Goal: Information Seeking & Learning: Learn about a topic

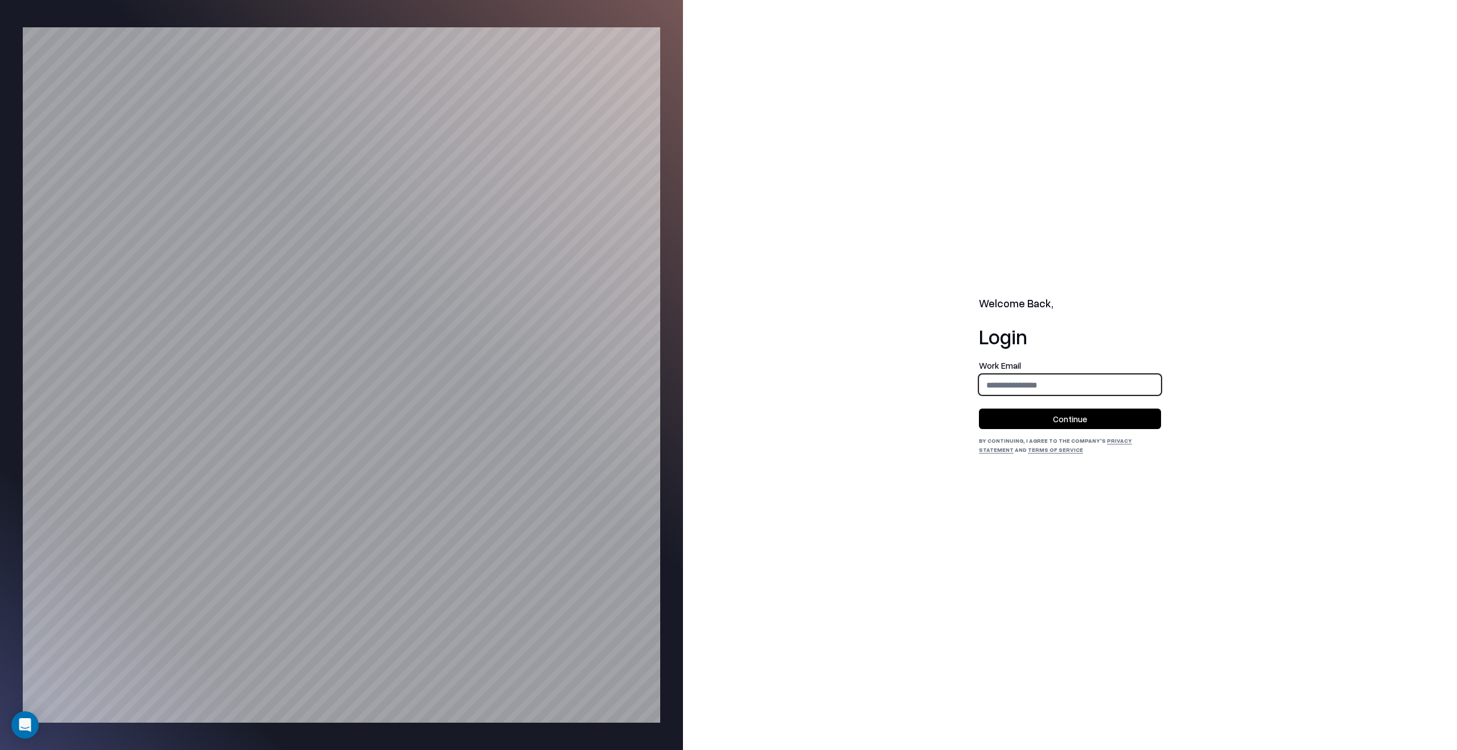
click at [1031, 376] on input "email" at bounding box center [1070, 385] width 181 height 21
type input "**********"
click at [1063, 412] on button "Continue" at bounding box center [1070, 419] width 182 height 20
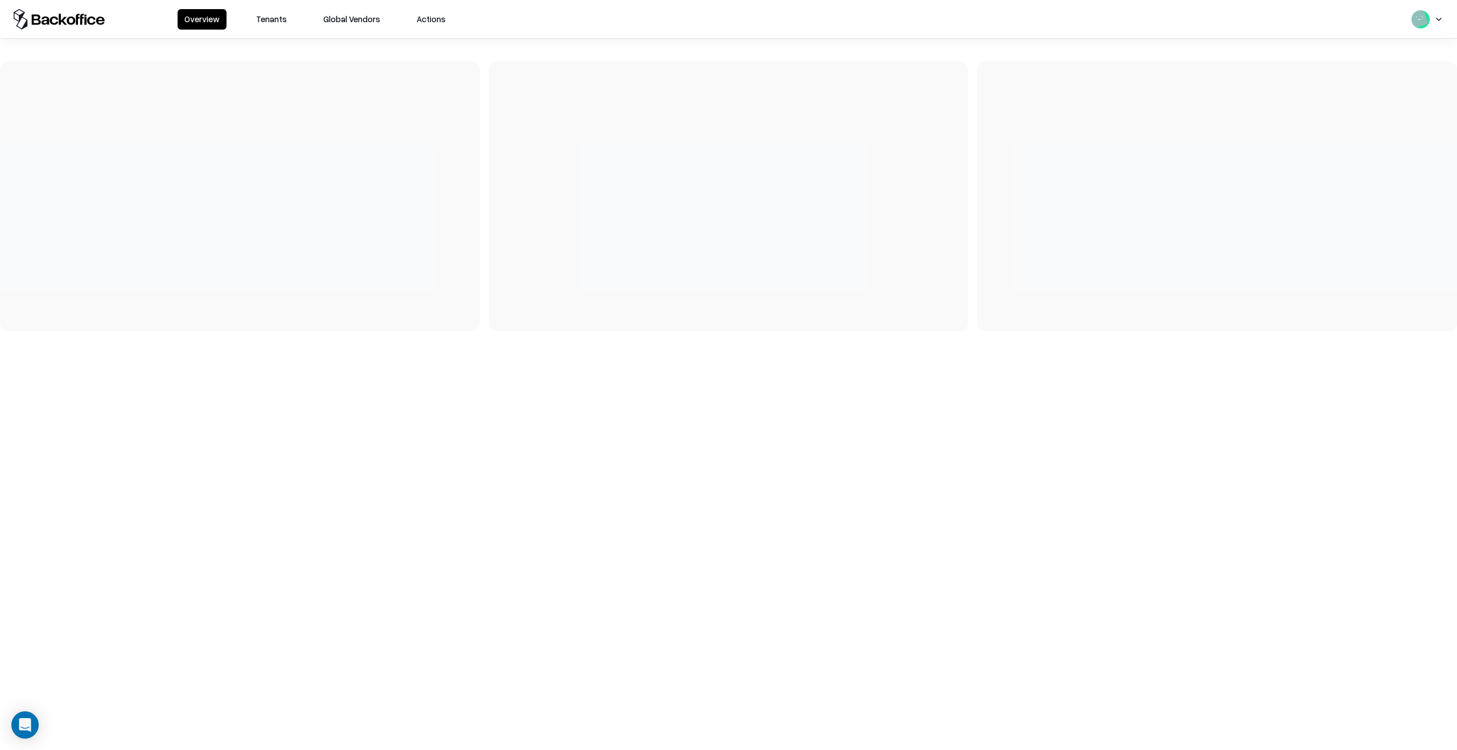
click at [272, 18] on button "Tenants" at bounding box center [271, 19] width 44 height 20
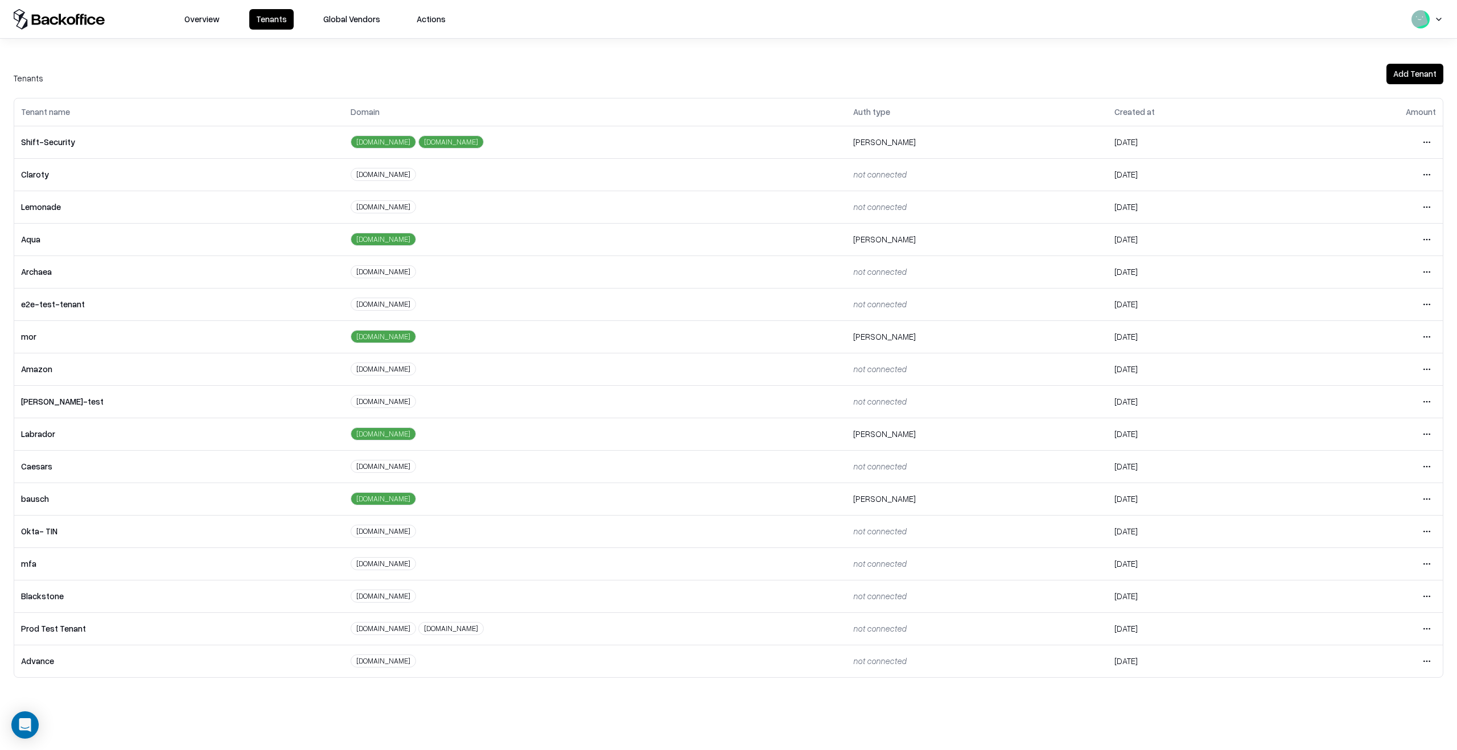
click at [1419, 209] on html "Overview Tenants Global Vendors Actions Tenants Add Tenant Tenant name Domain A…" at bounding box center [728, 375] width 1457 height 750
click at [1369, 305] on div "Login to tenant" at bounding box center [1379, 302] width 123 height 23
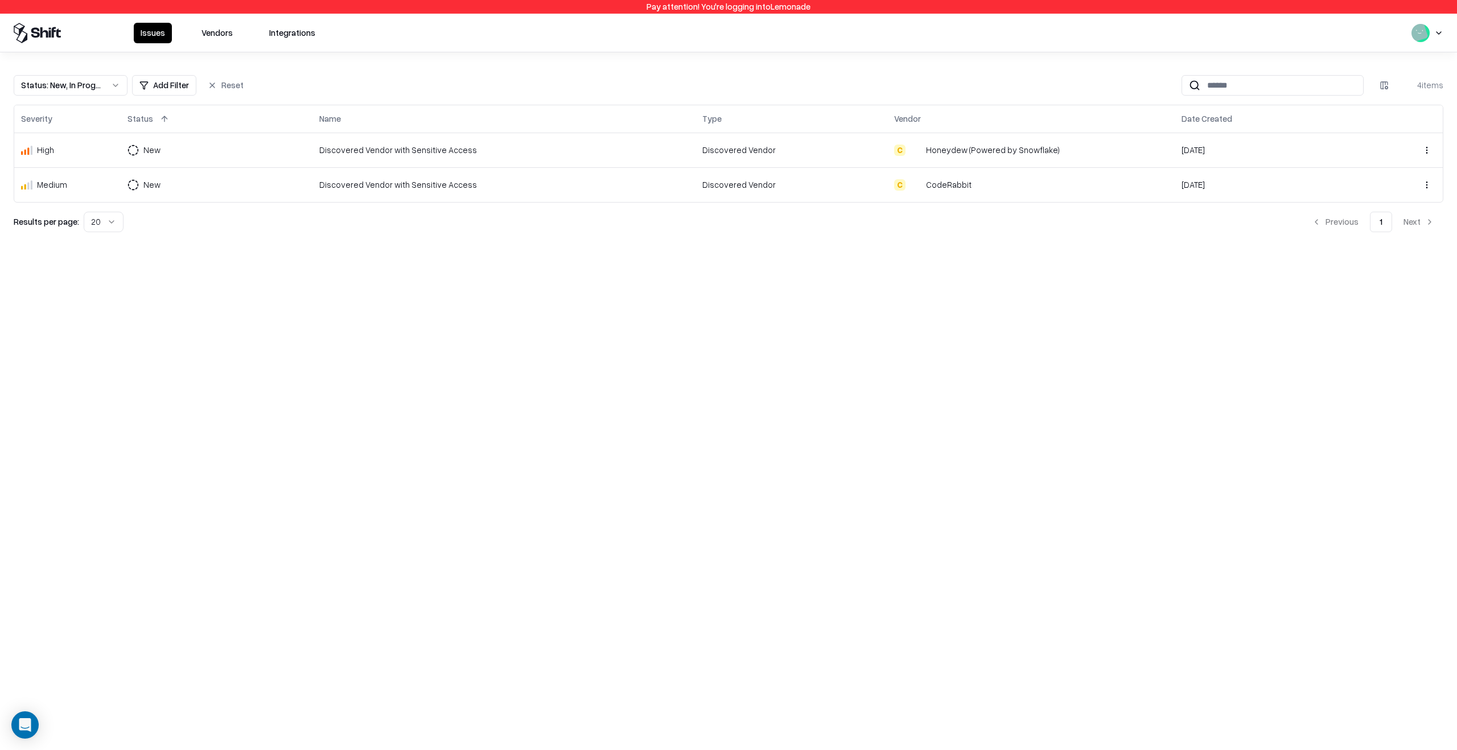
click at [85, 74] on div "Status : New, In Progress Add Filter Reset 4 items Severity Status Name Type Ve…" at bounding box center [728, 149] width 1457 height 194
click at [85, 80] on div "Status : New, In Progress" at bounding box center [61, 85] width 81 height 12
click at [73, 178] on div "Closed" at bounding box center [71, 174] width 108 height 23
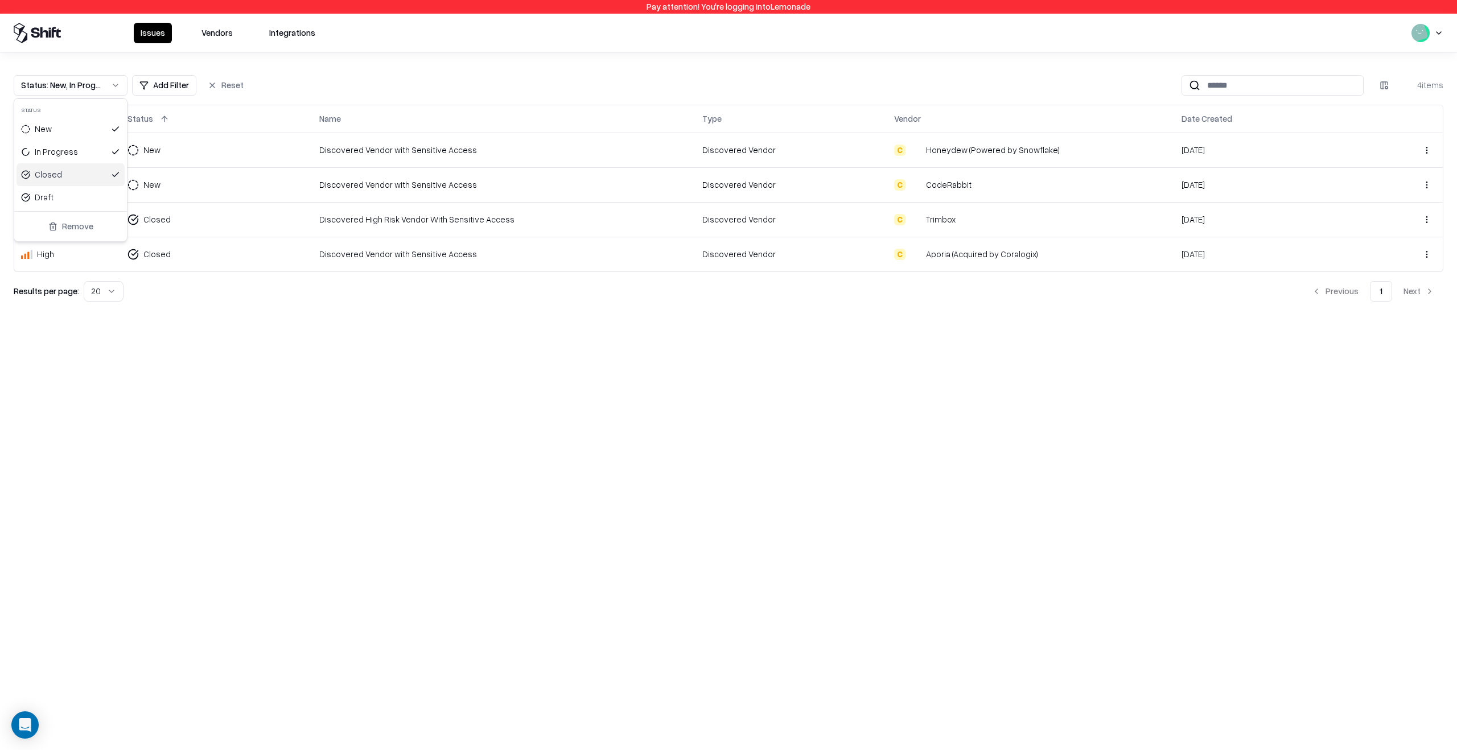
click at [401, 346] on html "Pay attention! You're logging into Lemonade Issues Vendors Integrations Status …" at bounding box center [728, 375] width 1457 height 750
click at [383, 228] on td "Discovered High Risk Vendor With Sensitive Access" at bounding box center [503, 219] width 383 height 35
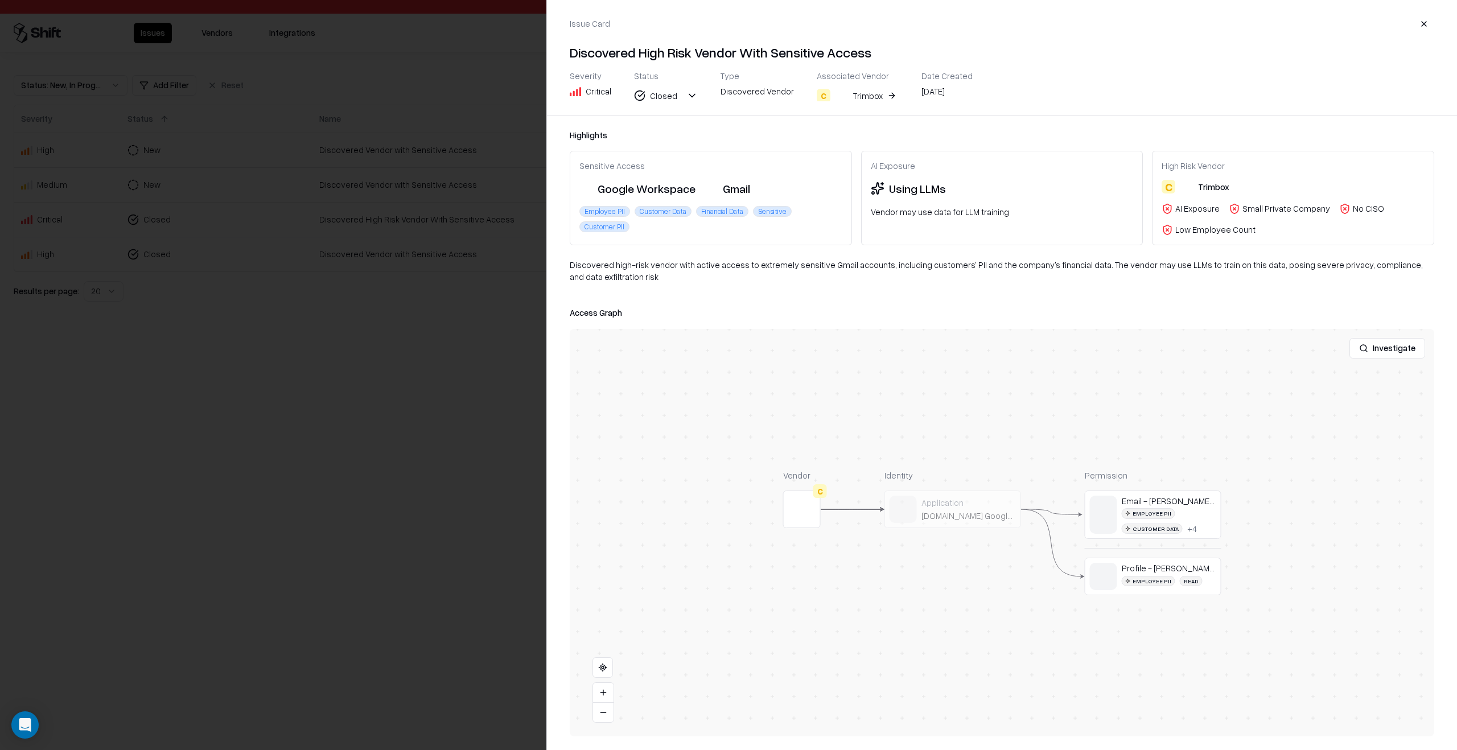
click at [0, 0] on button at bounding box center [0, 0] width 0 height 0
click at [361, 468] on div at bounding box center [728, 375] width 1457 height 750
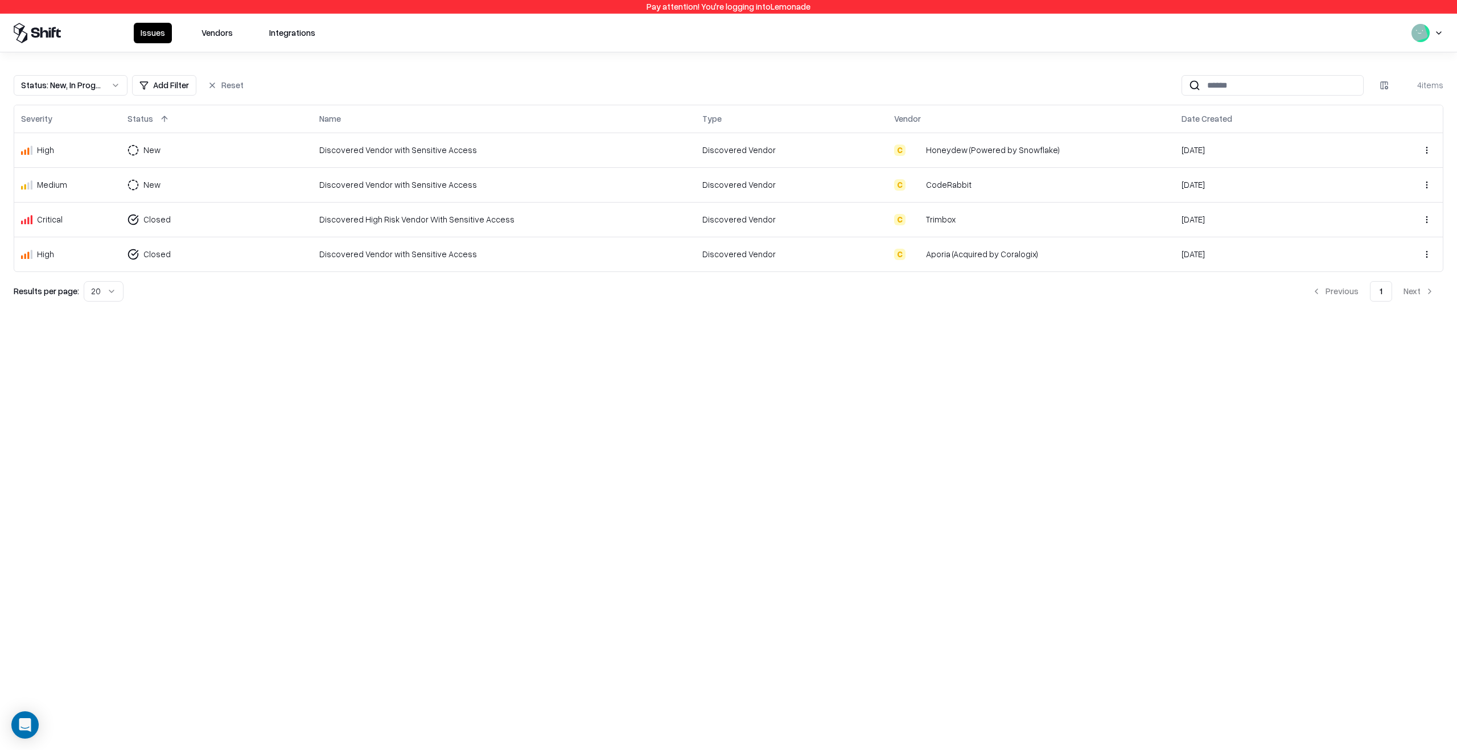
click at [529, 490] on div "Pay attention! You're logging into Lemonade Issues Vendors Integrations Status …" at bounding box center [728, 375] width 1457 height 750
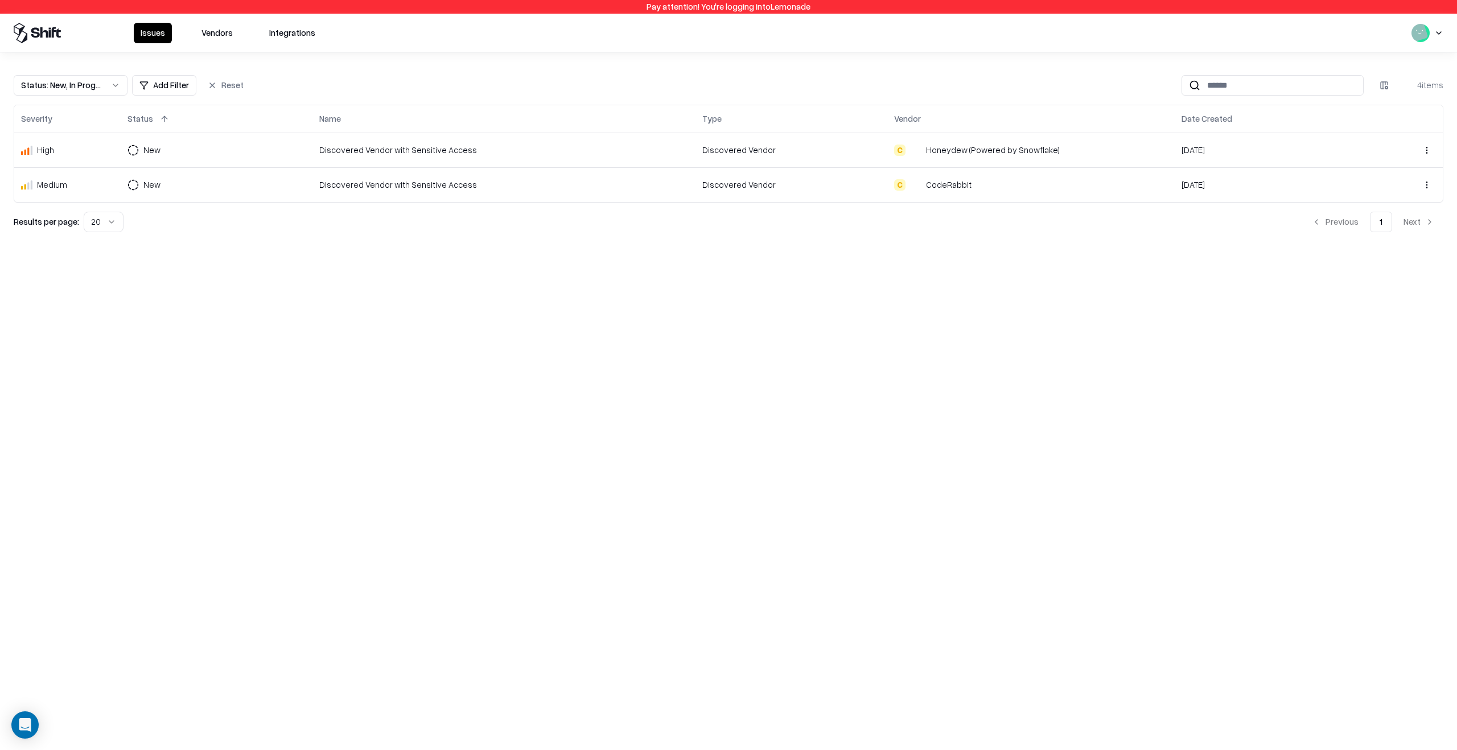
click at [1437, 22] on div "Issues Vendors Integrations" at bounding box center [728, 33] width 1457 height 38
click at [1426, 36] on html "Pay attention! You're logging into Lemonade Issues Vendors Integrations Status …" at bounding box center [728, 375] width 1457 height 750
click at [1379, 90] on div "Log out" at bounding box center [1413, 91] width 189 height 23
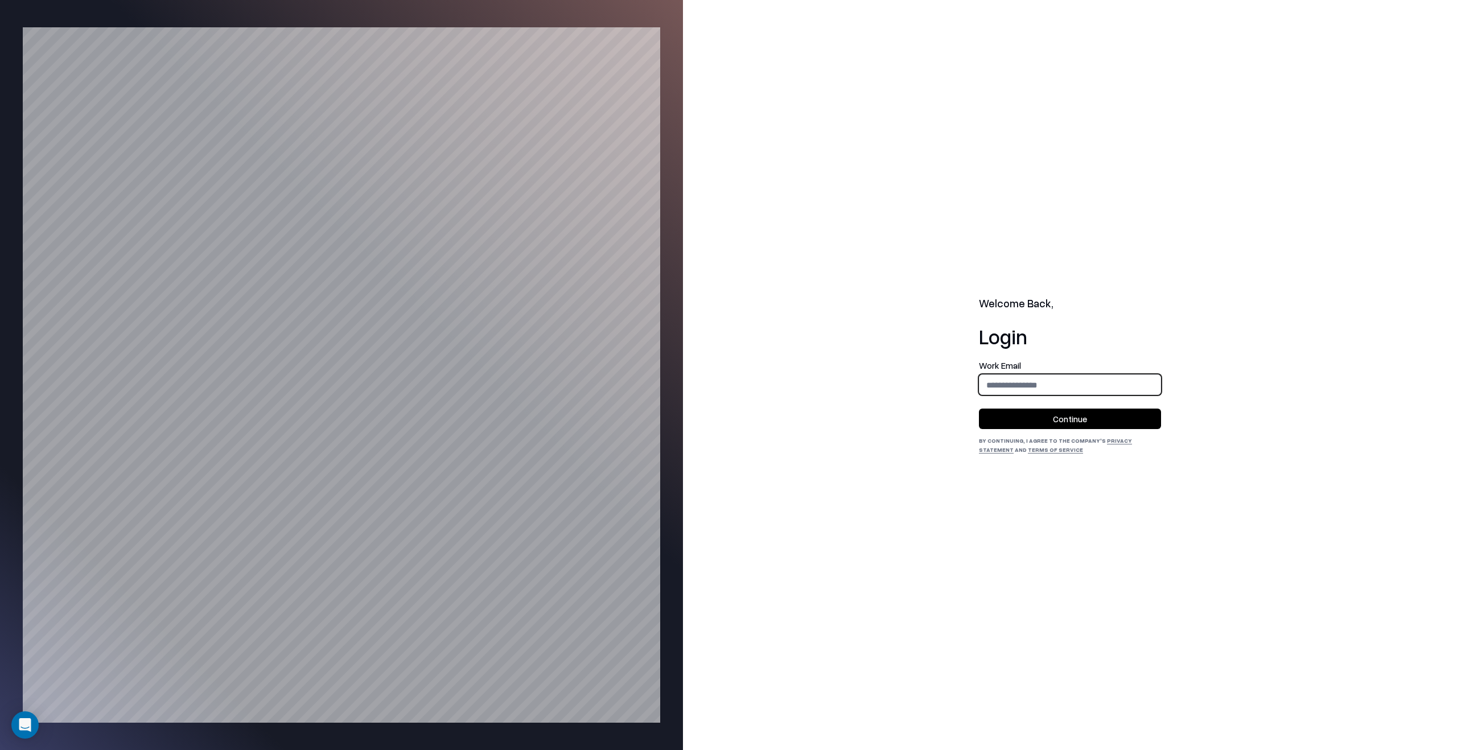
click at [1113, 389] on input "email" at bounding box center [1070, 385] width 181 height 21
type input "**********"
click at [1113, 411] on button "Continue" at bounding box center [1070, 419] width 182 height 20
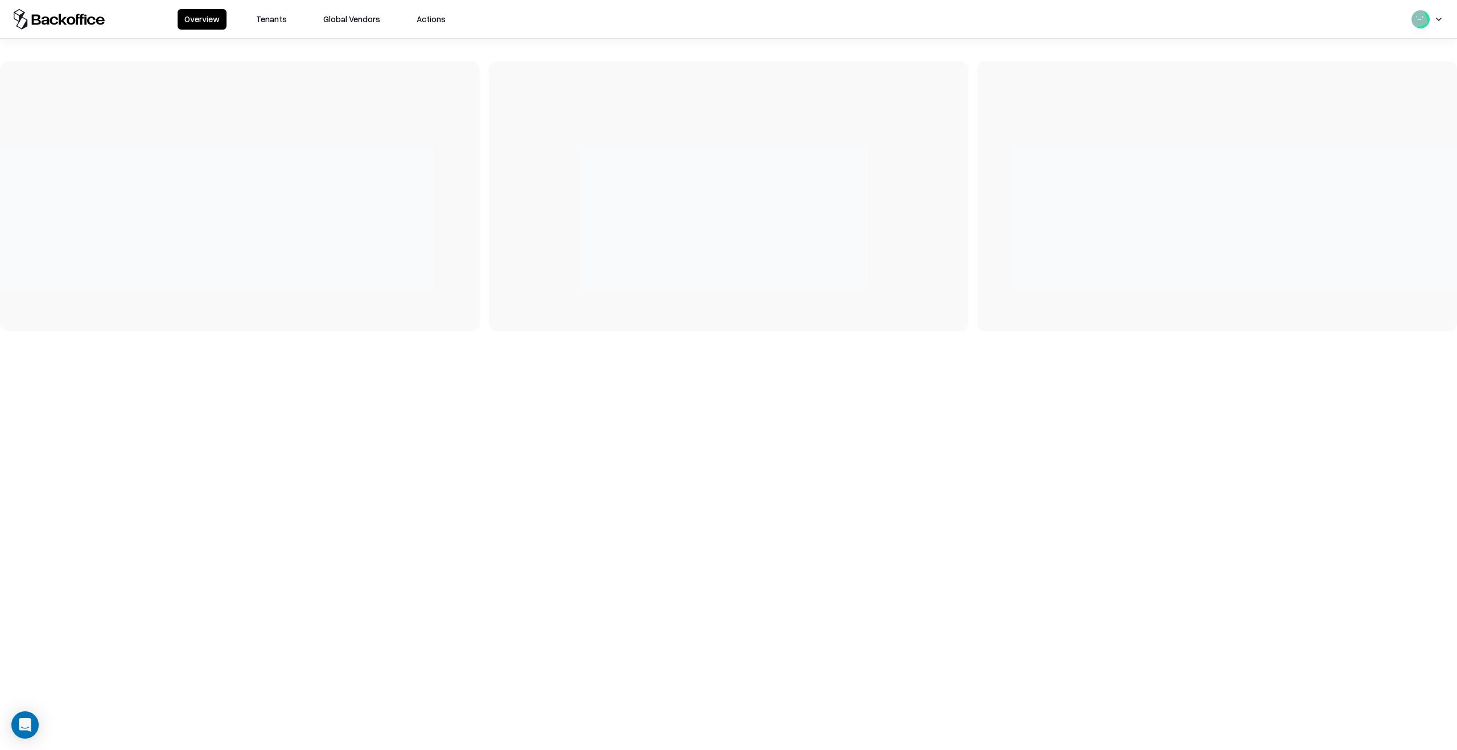
click at [281, 24] on button "Tenants" at bounding box center [271, 19] width 44 height 20
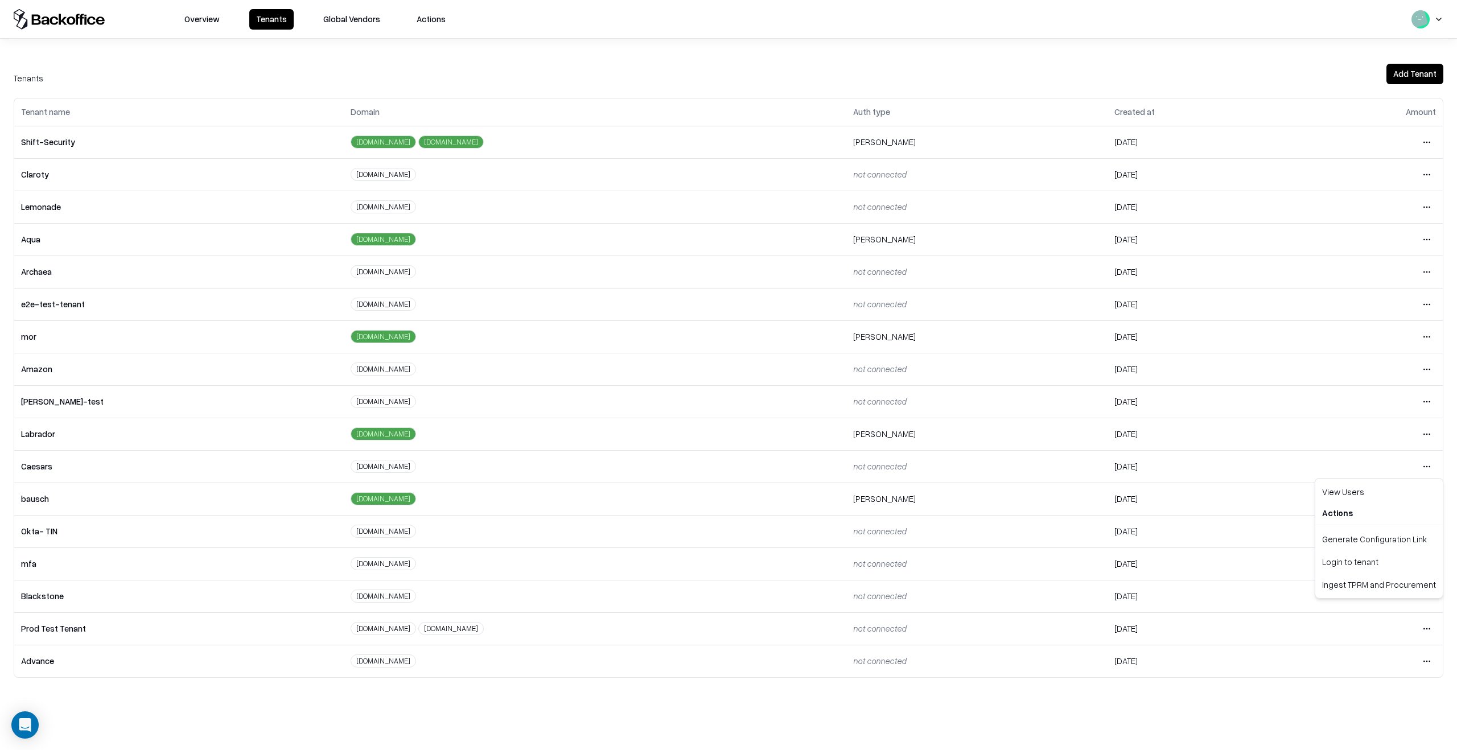
click at [1433, 466] on html "Overview Tenants Global Vendors Actions Tenants Add Tenant Tenant name Domain A…" at bounding box center [728, 375] width 1457 height 750
click at [1375, 562] on div "Login to tenant" at bounding box center [1379, 561] width 123 height 23
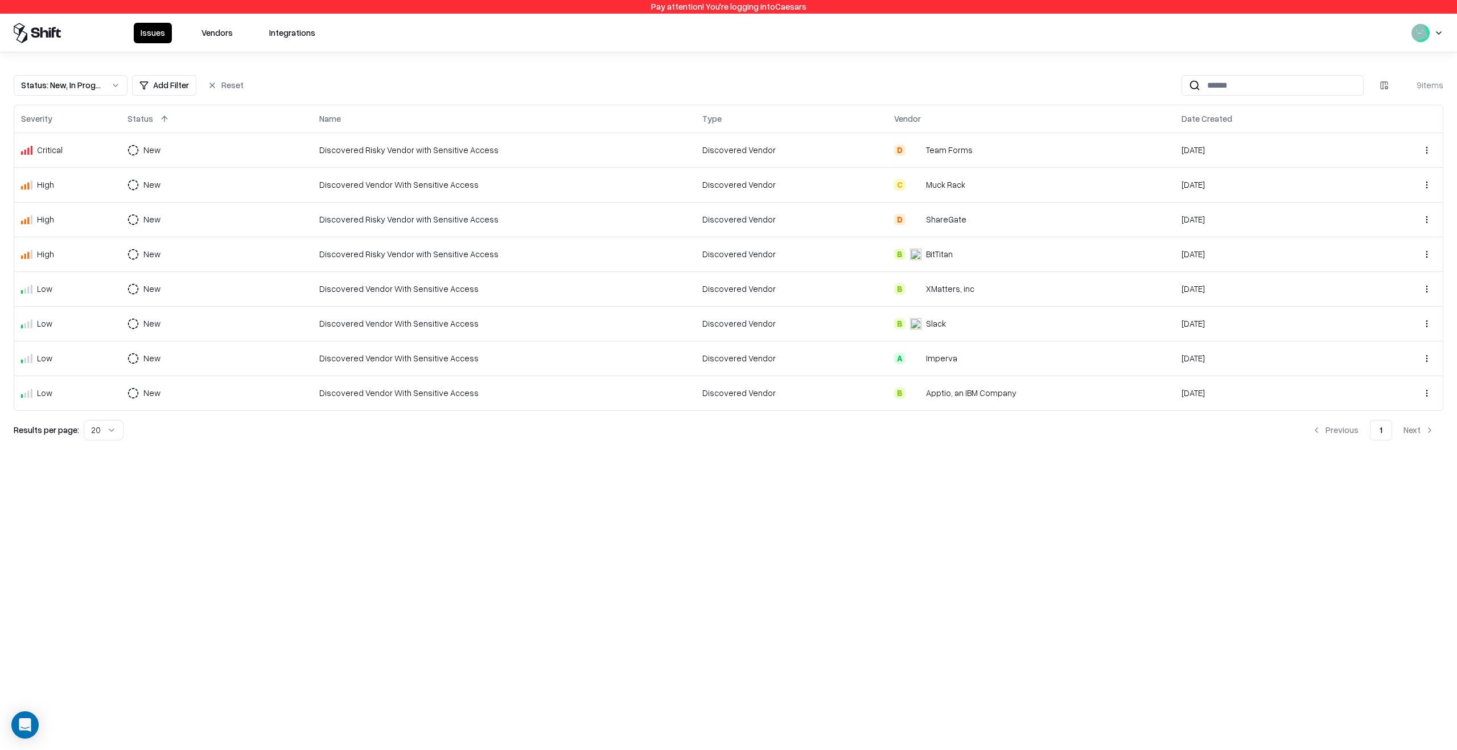
click at [120, 85] on button "Status : New, In Progress" at bounding box center [71, 85] width 114 height 20
click at [89, 173] on div "Closed" at bounding box center [71, 174] width 108 height 23
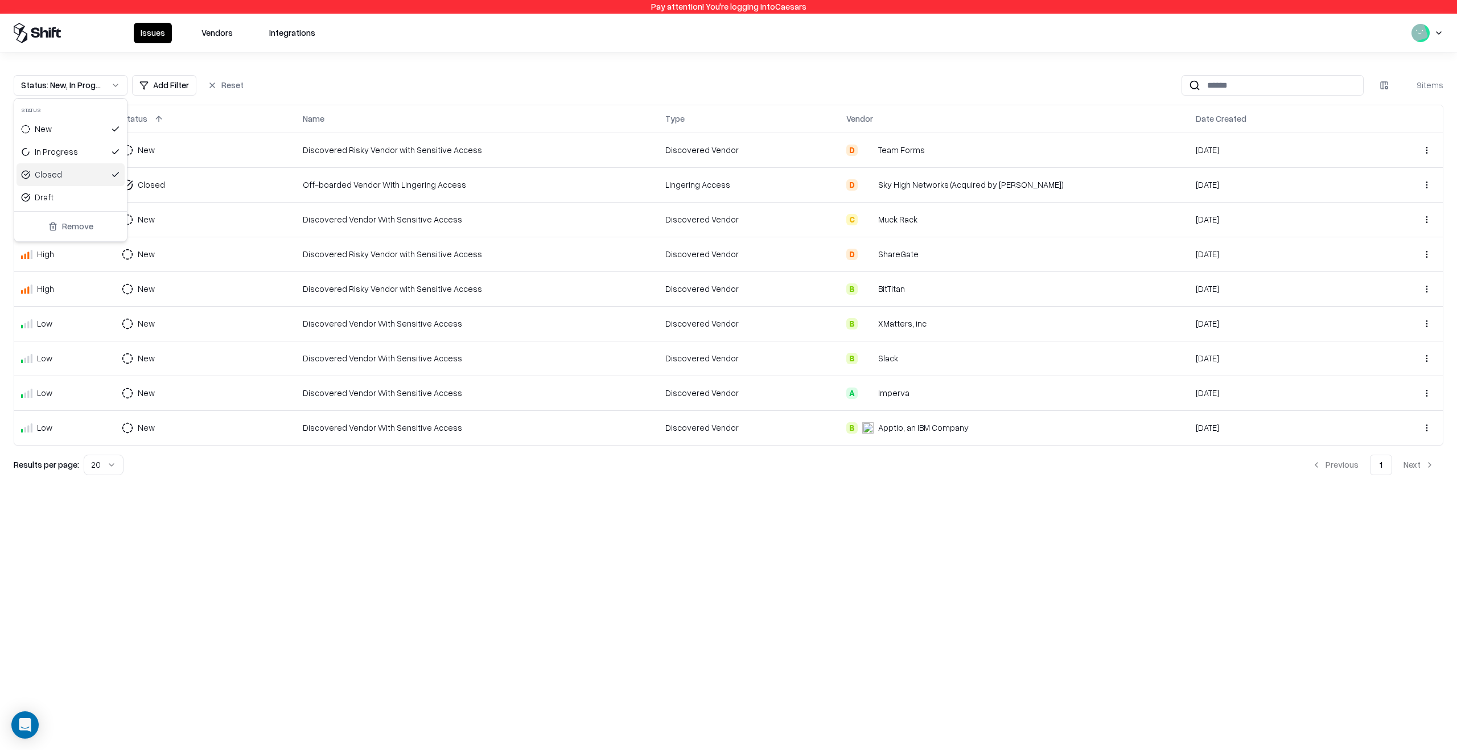
click at [661, 482] on html "Pay attention! You're logging into Caesars Issues Vendors Integrations Status :…" at bounding box center [728, 375] width 1457 height 750
click at [702, 194] on td "Lingering Access" at bounding box center [749, 184] width 181 height 35
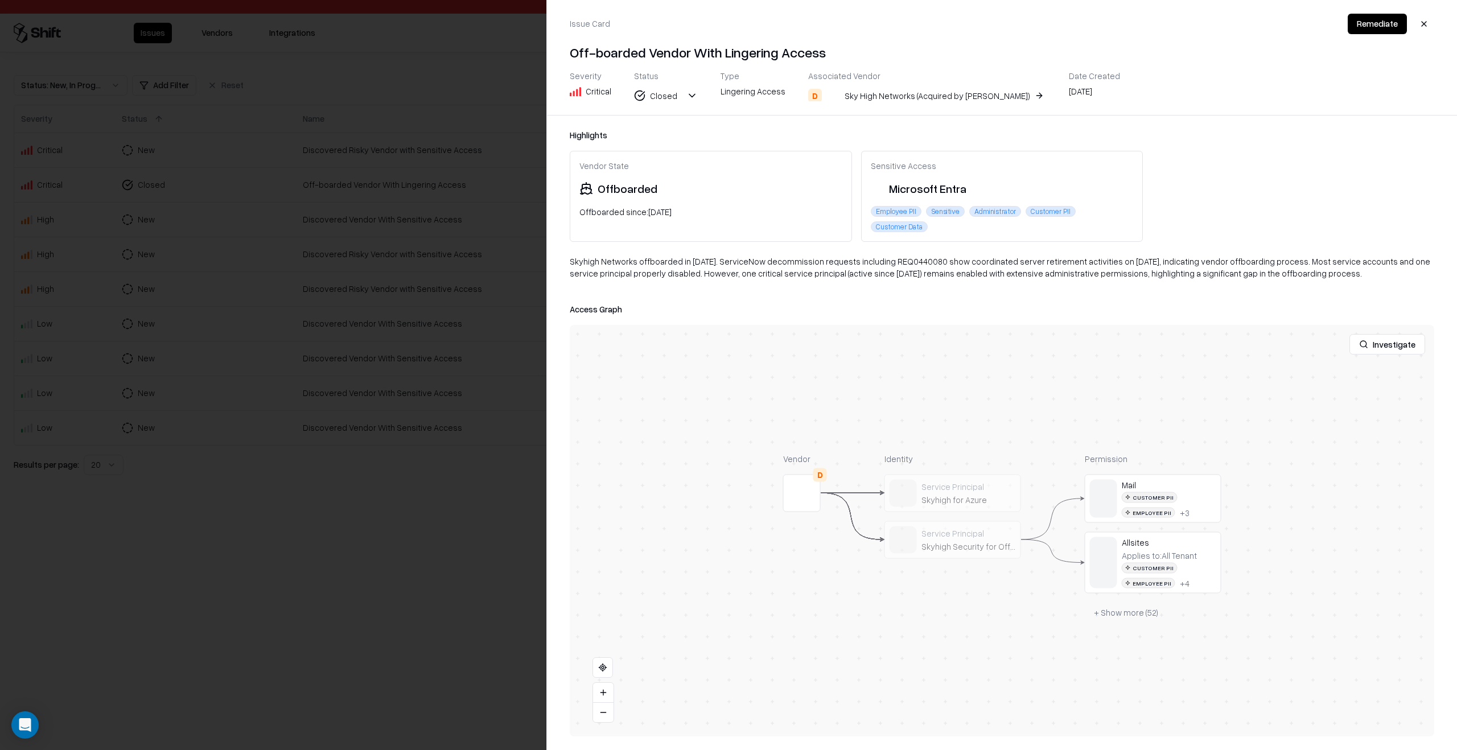
click at [0, 0] on div at bounding box center [0, 0] width 0 height 0
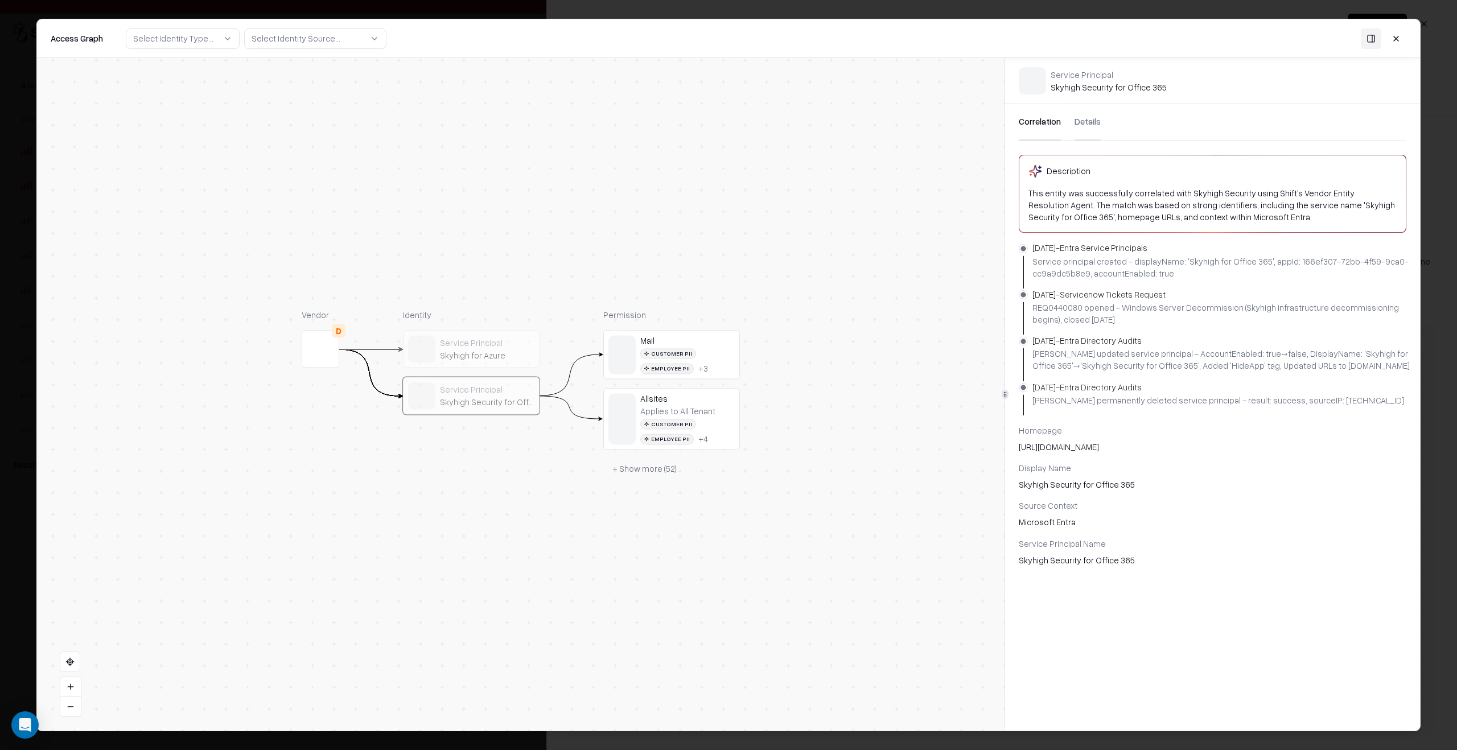
click at [650, 468] on button "+ Show more ( 52 )" at bounding box center [644, 469] width 83 height 20
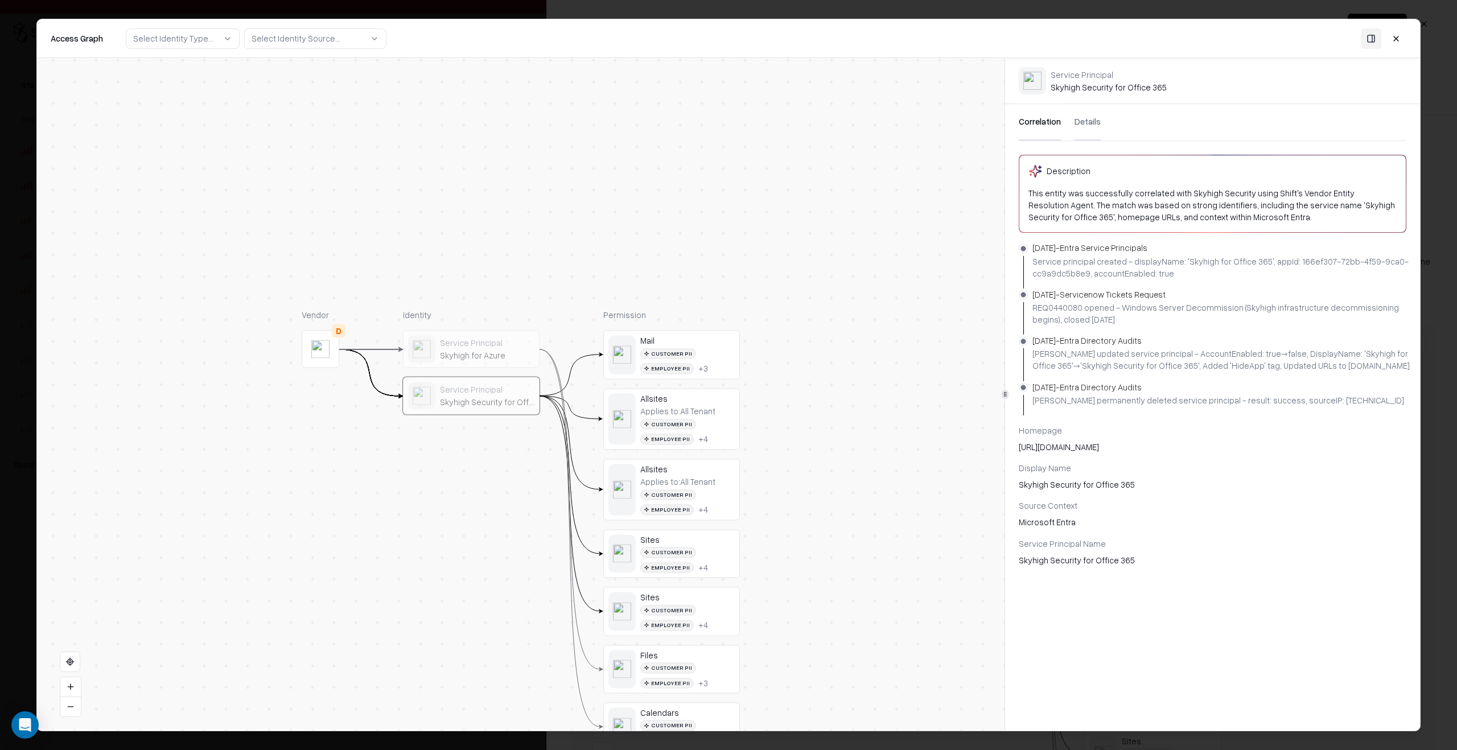
click at [496, 402] on div "Skyhigh Security for Office 365" at bounding box center [487, 402] width 94 height 10
click at [717, 412] on div "Applies to: All Tenant Customer PII Employee PII + 4" at bounding box center [687, 425] width 94 height 38
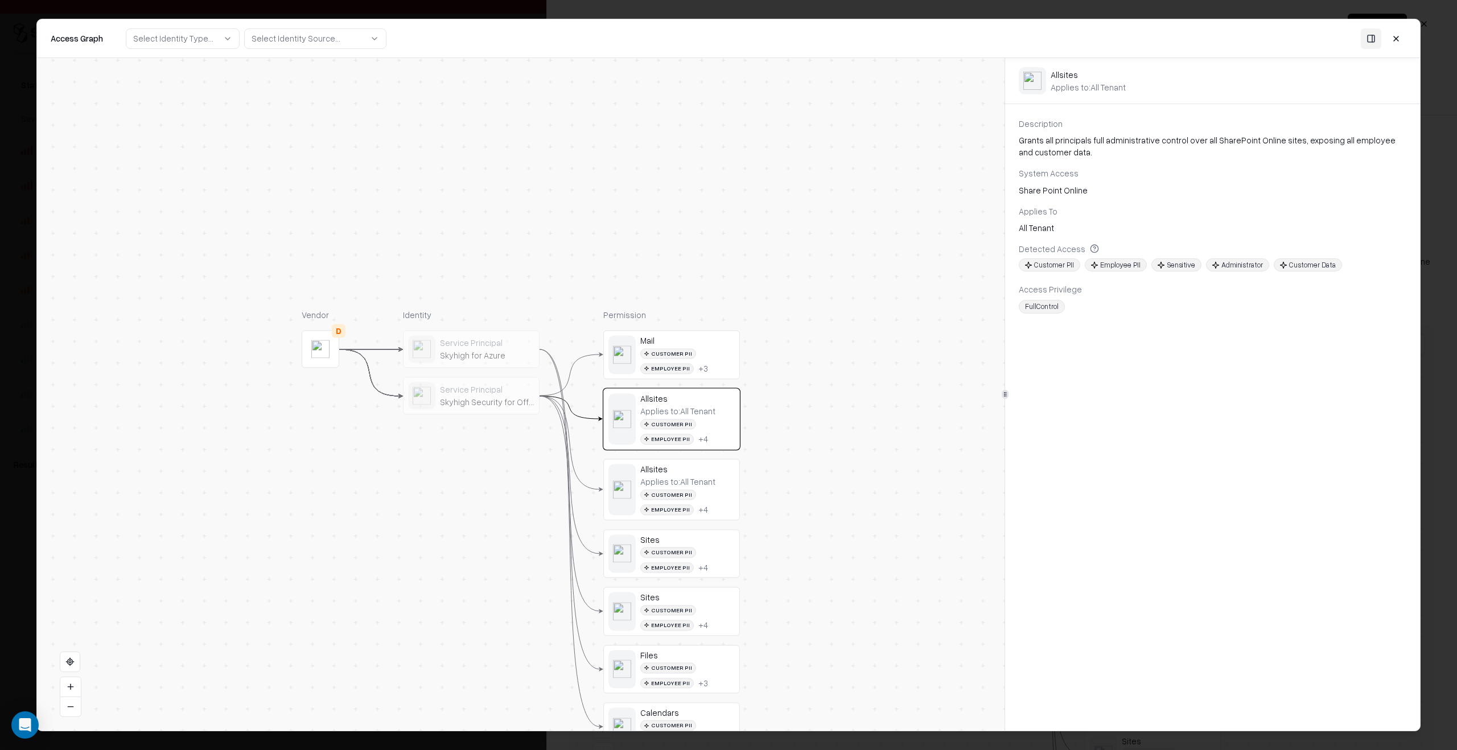
click at [721, 482] on div "Applies to: All Tenant Customer PII Employee PII + 4" at bounding box center [687, 496] width 94 height 38
click at [505, 408] on div "Service Principal Skyhigh Security for Office 365" at bounding box center [471, 395] width 126 height 27
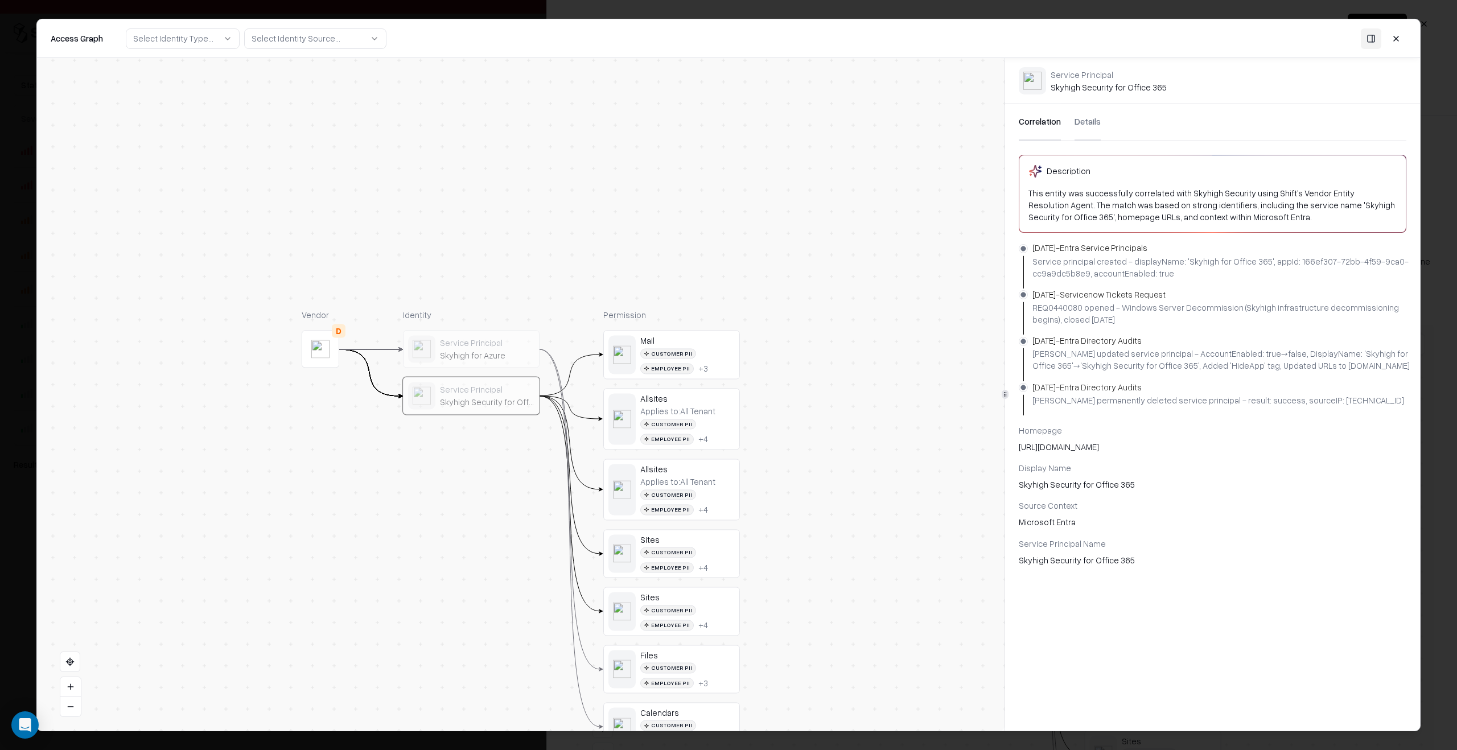
click at [675, 417] on div "Applies to: All Tenant Customer PII Employee PII + 4" at bounding box center [687, 425] width 94 height 38
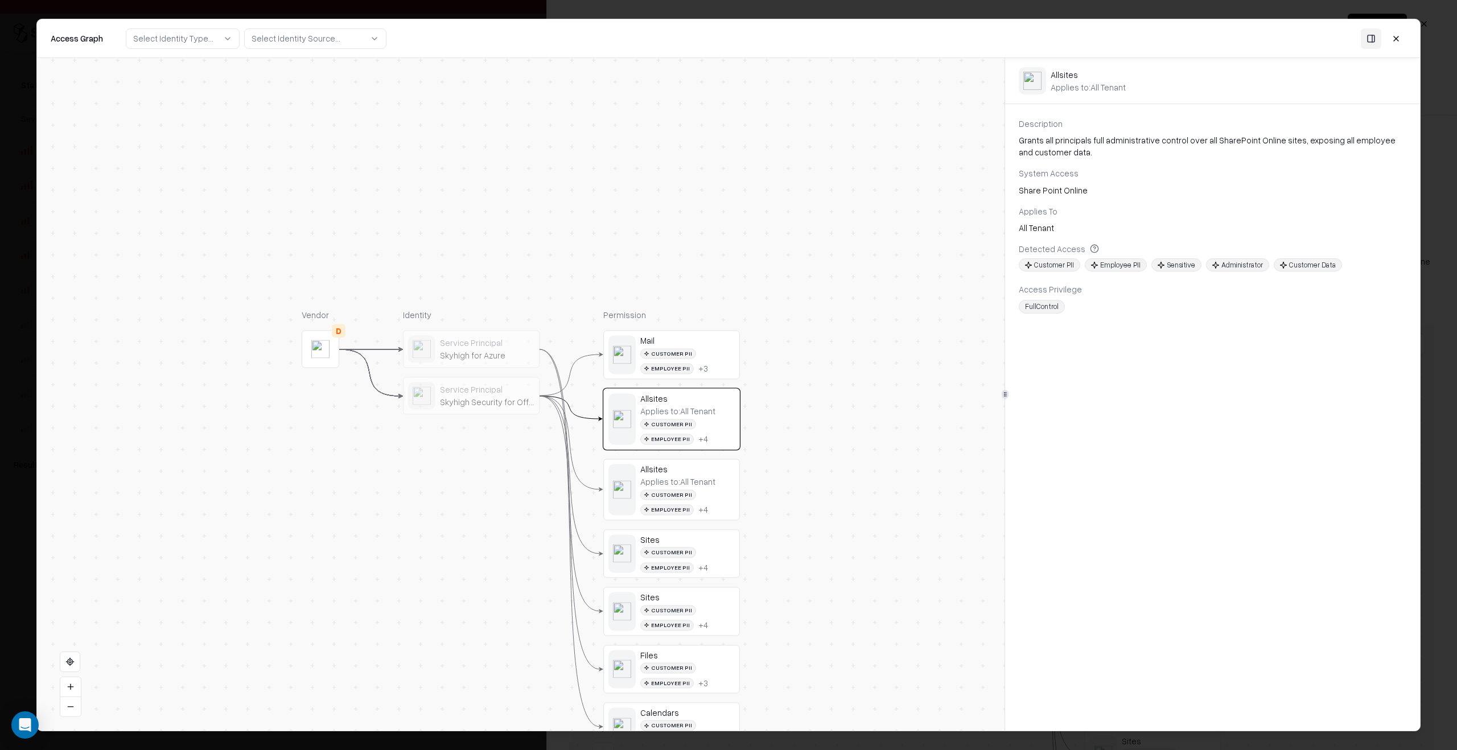
click at [485, 389] on div "Service Principal" at bounding box center [487, 389] width 94 height 10
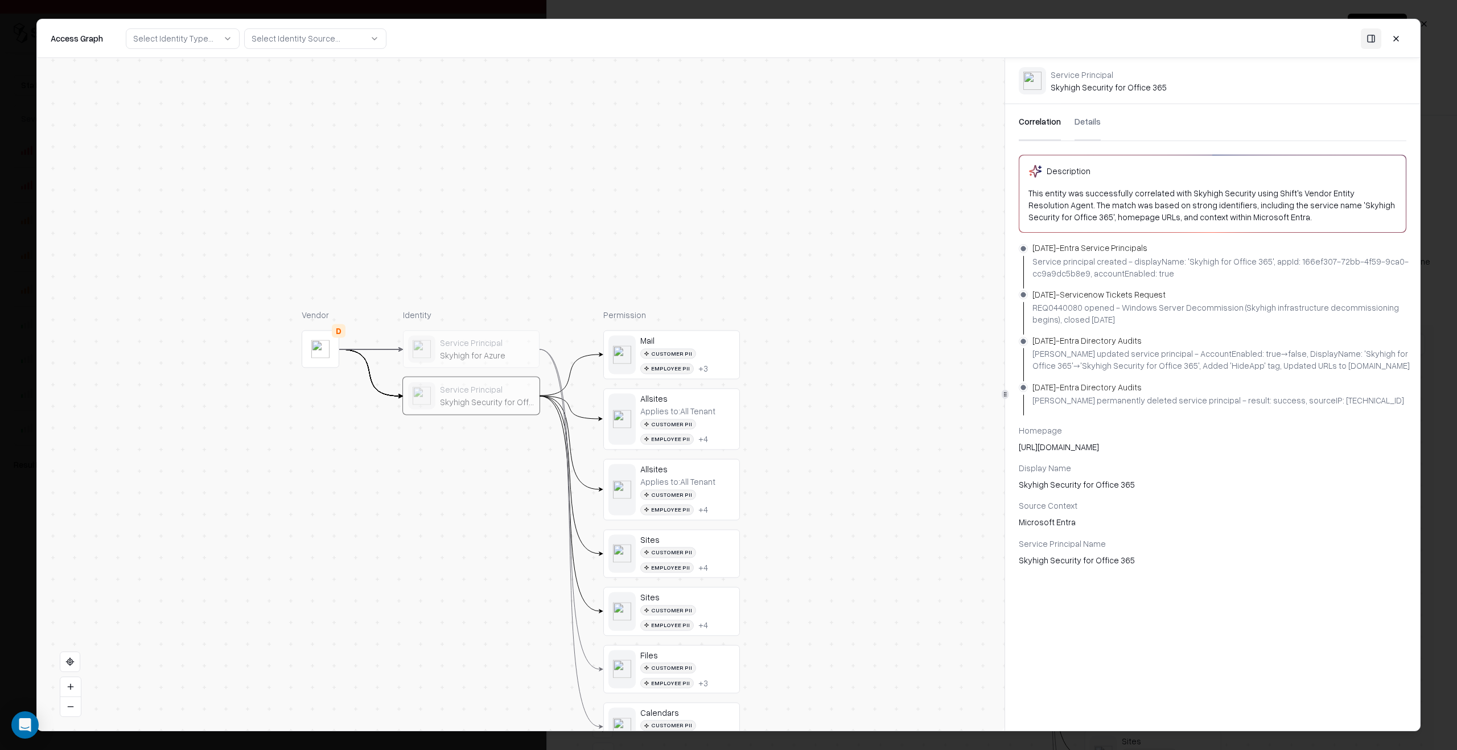
click at [705, 415] on div "Applies to: All Tenant" at bounding box center [677, 411] width 75 height 10
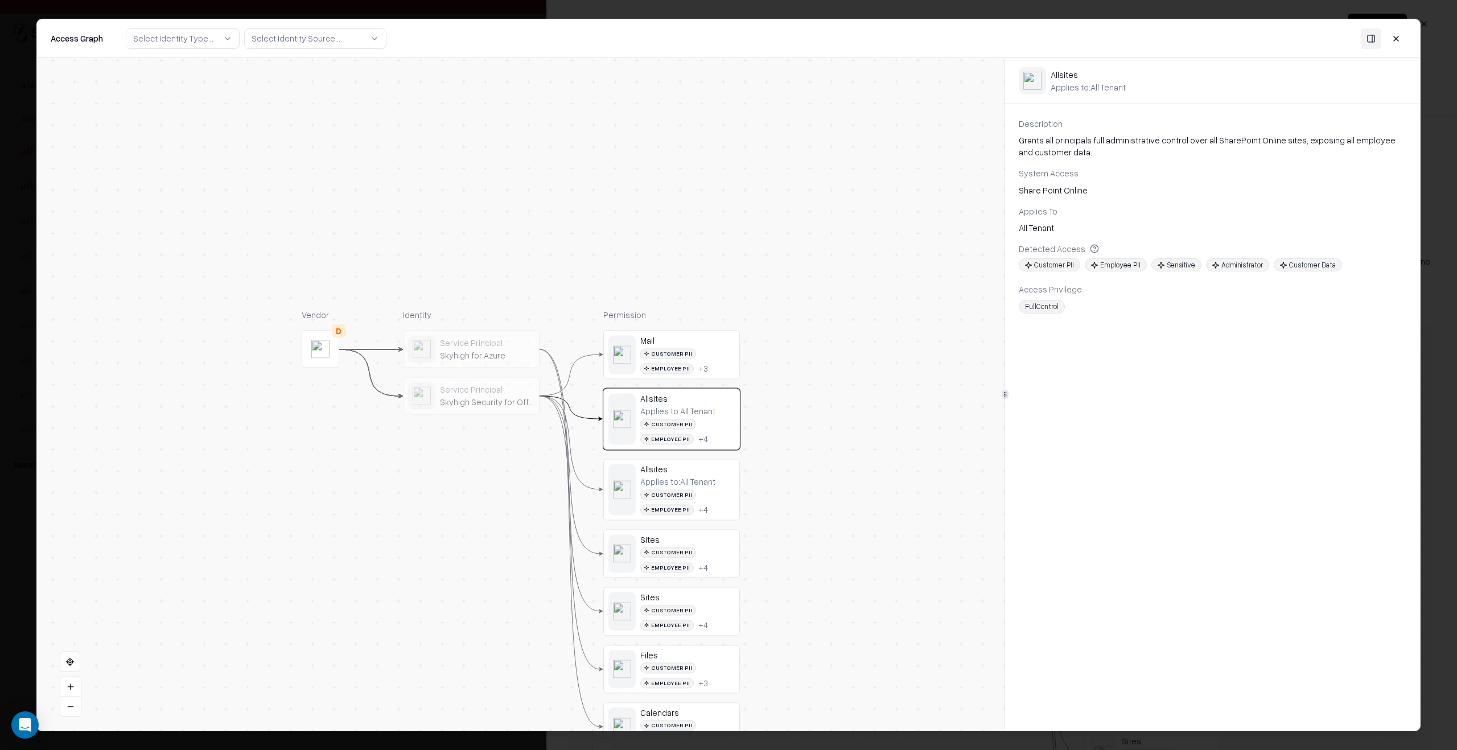
click at [468, 358] on div "Skyhigh for Azure" at bounding box center [487, 356] width 94 height 10
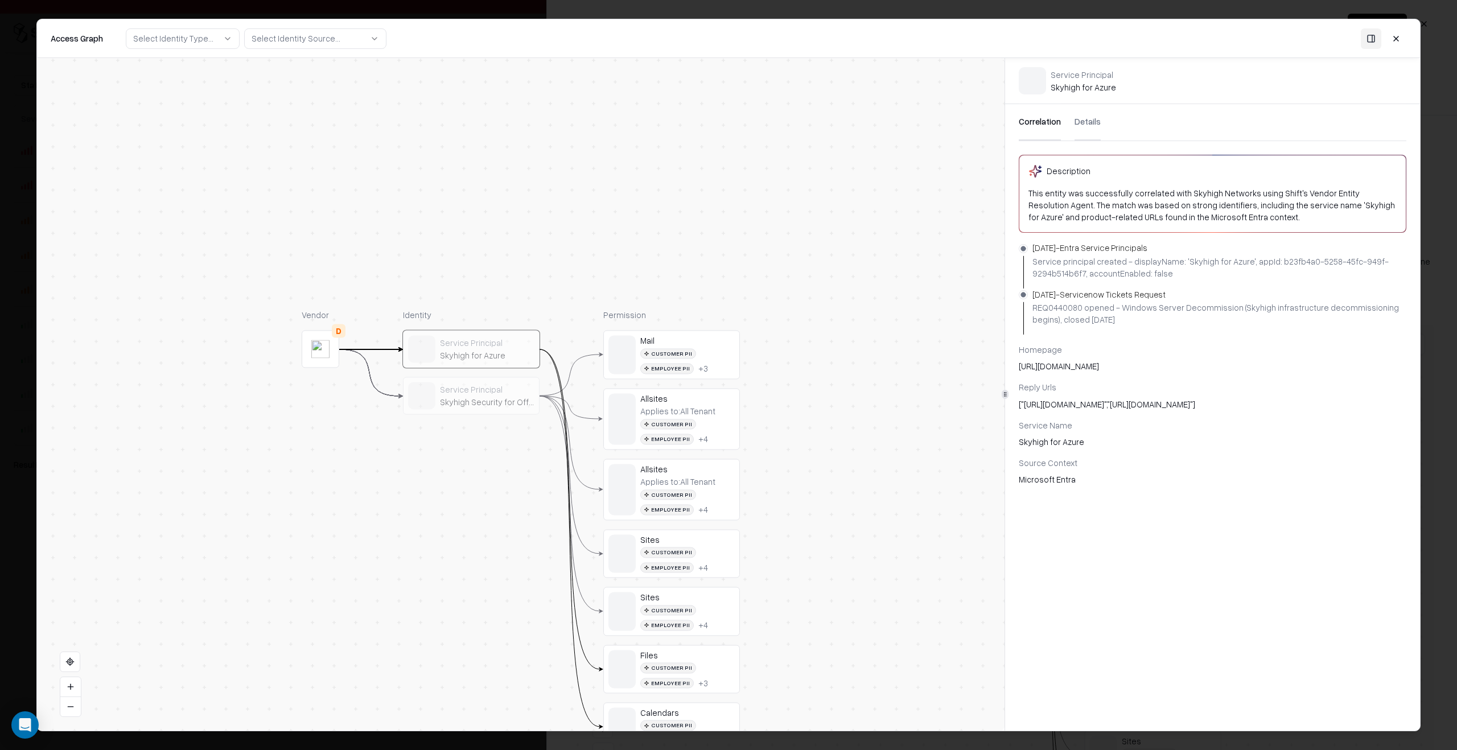
click at [490, 395] on div "Service Principal Skyhigh Security for Office 365" at bounding box center [487, 395] width 94 height 23
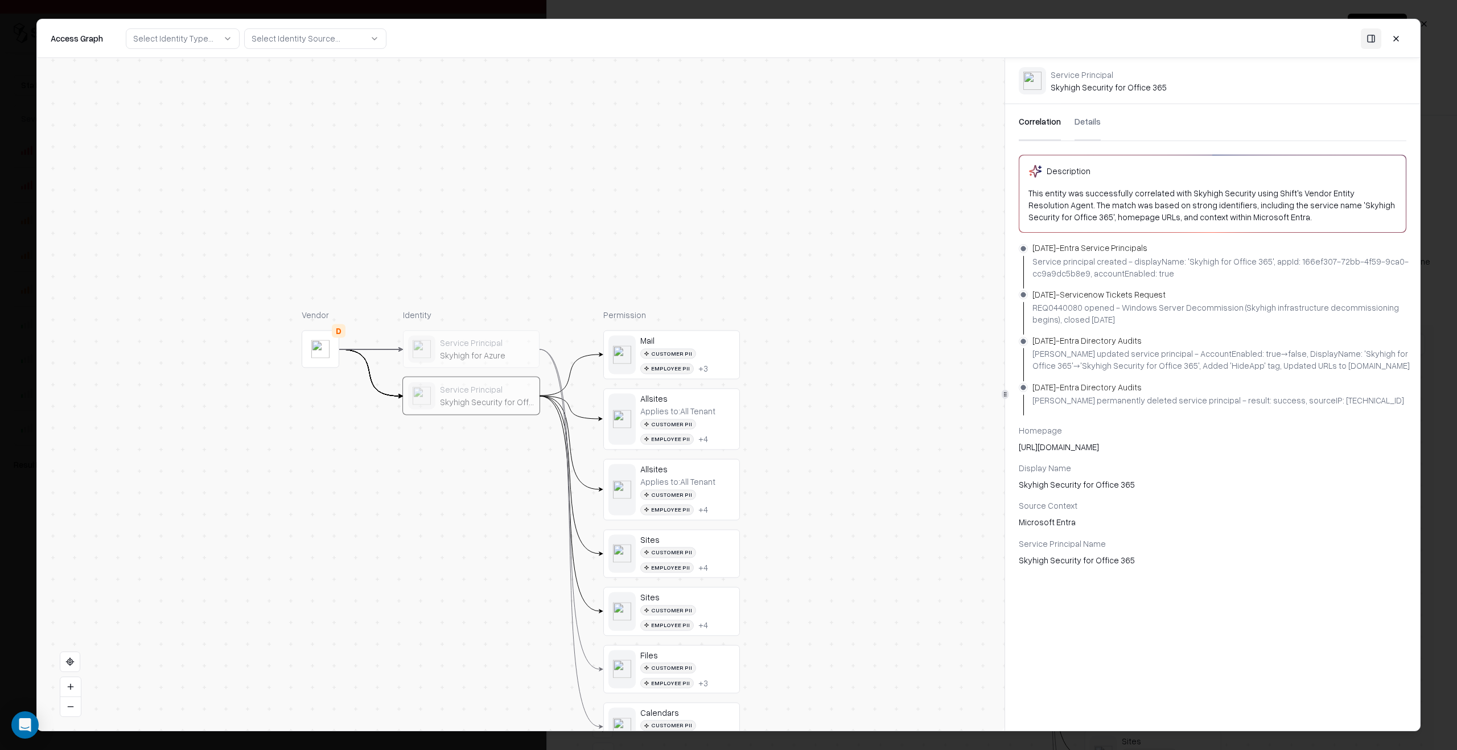
click at [1093, 134] on button "Details" at bounding box center [1088, 122] width 26 height 36
click at [1049, 129] on button "Correlation" at bounding box center [1040, 122] width 42 height 36
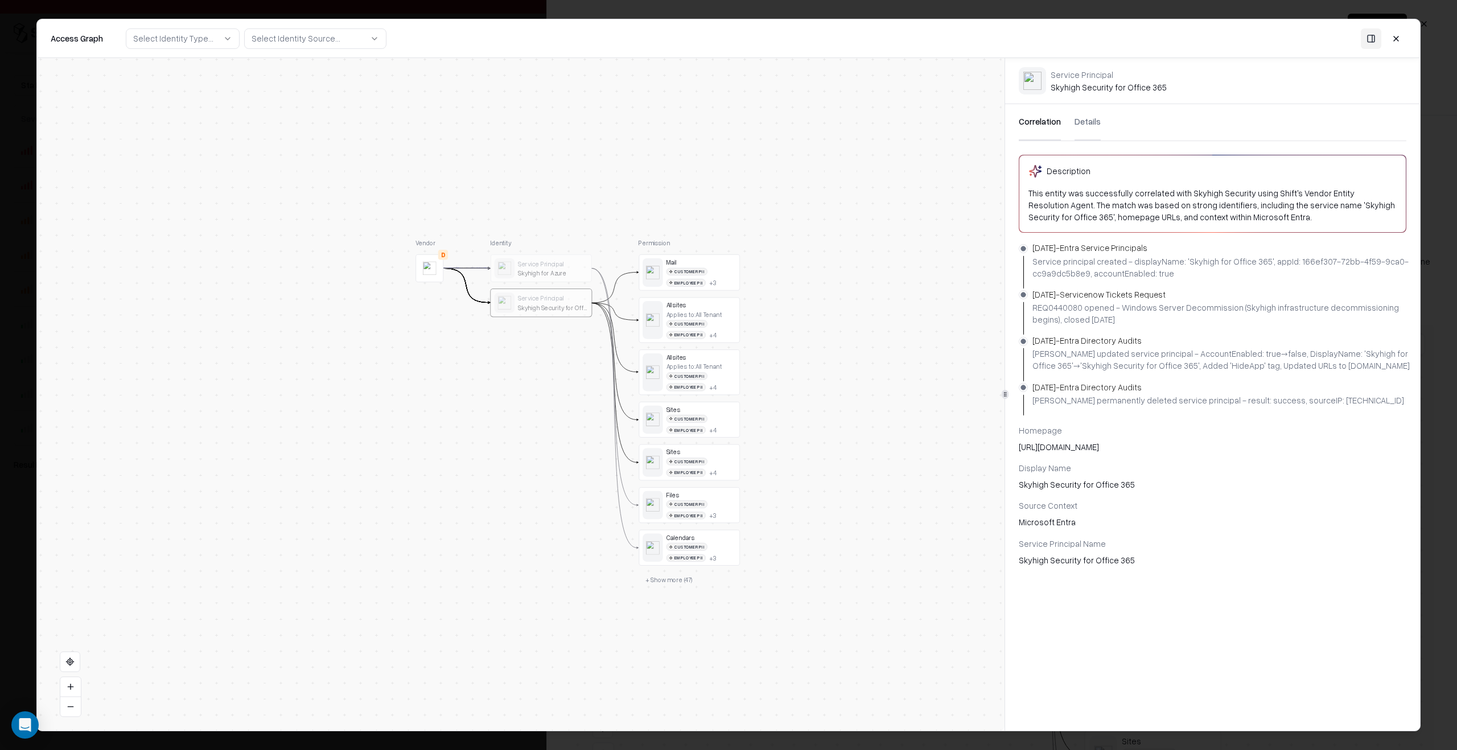
drag, startPoint x: 826, startPoint y: 414, endPoint x: 801, endPoint y: 311, distance: 106.0
click at [801, 311] on div "Vendor D Identity Service Principal Skyhigh for Azure Service Principal Skyhigh…" at bounding box center [521, 394] width 968 height 673
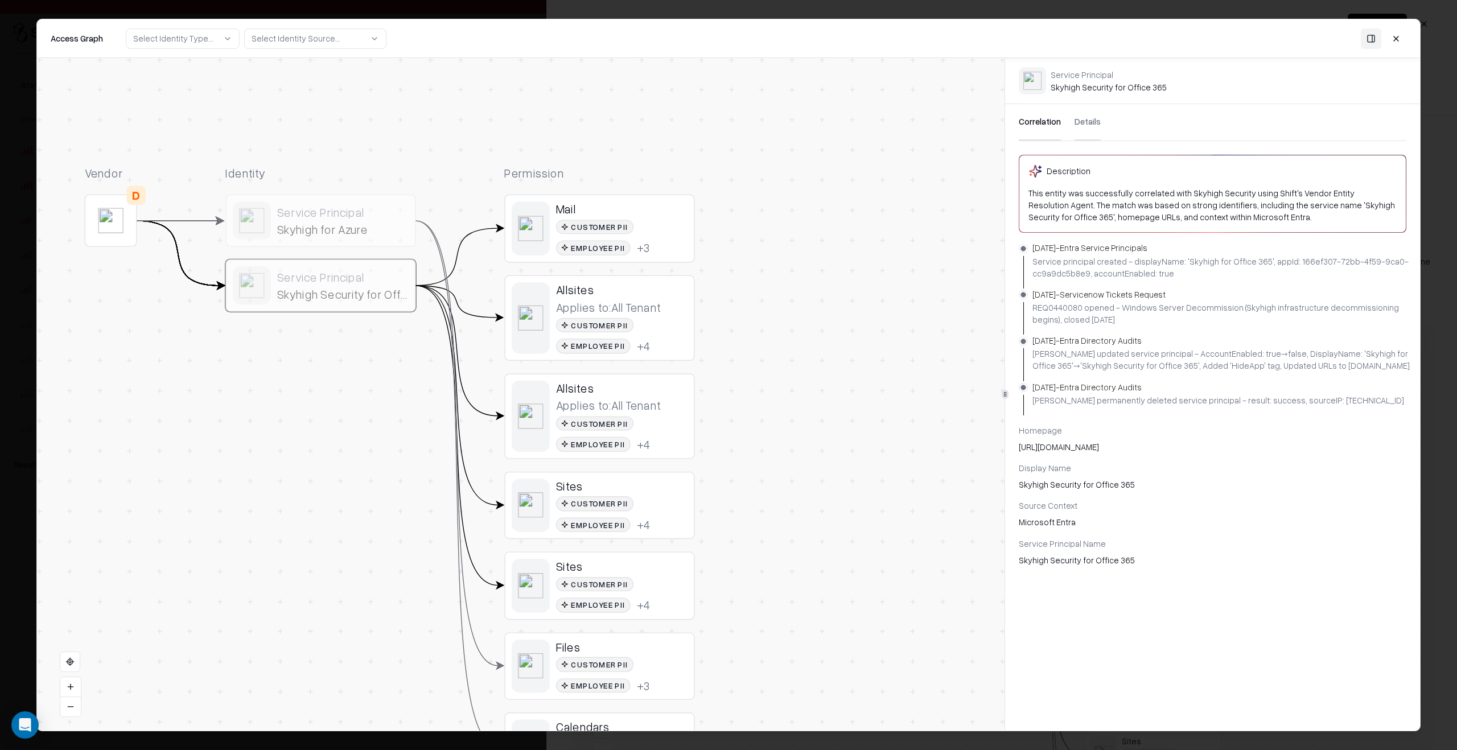
drag, startPoint x: 788, startPoint y: 309, endPoint x: 833, endPoint y: 196, distance: 122.1
click at [833, 197] on div "Vendor D Identity Service Principal Skyhigh for Azure Service Principal Skyhigh…" at bounding box center [521, 394] width 968 height 673
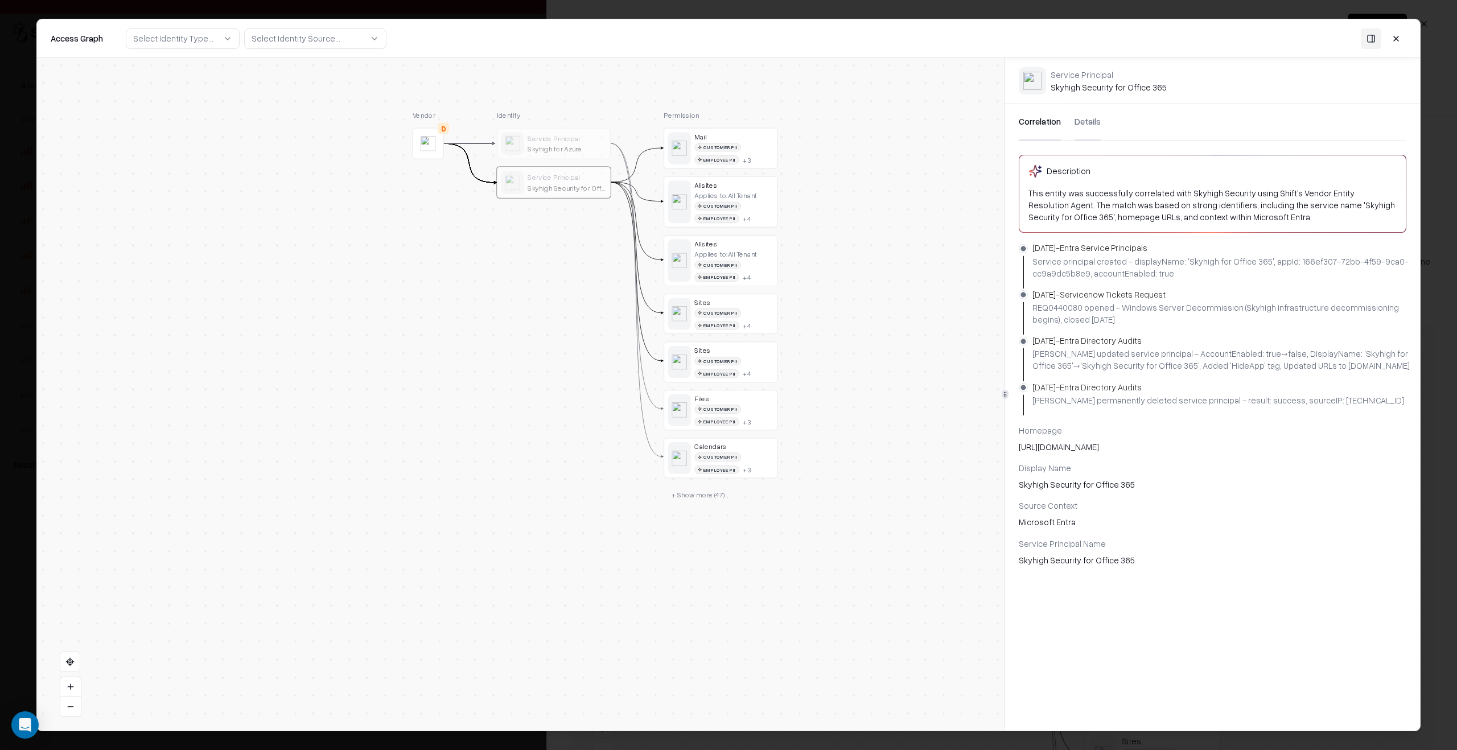
click at [711, 495] on button "+ Show more ( 47 )" at bounding box center [698, 494] width 68 height 17
click at [1401, 46] on button at bounding box center [1396, 38] width 20 height 20
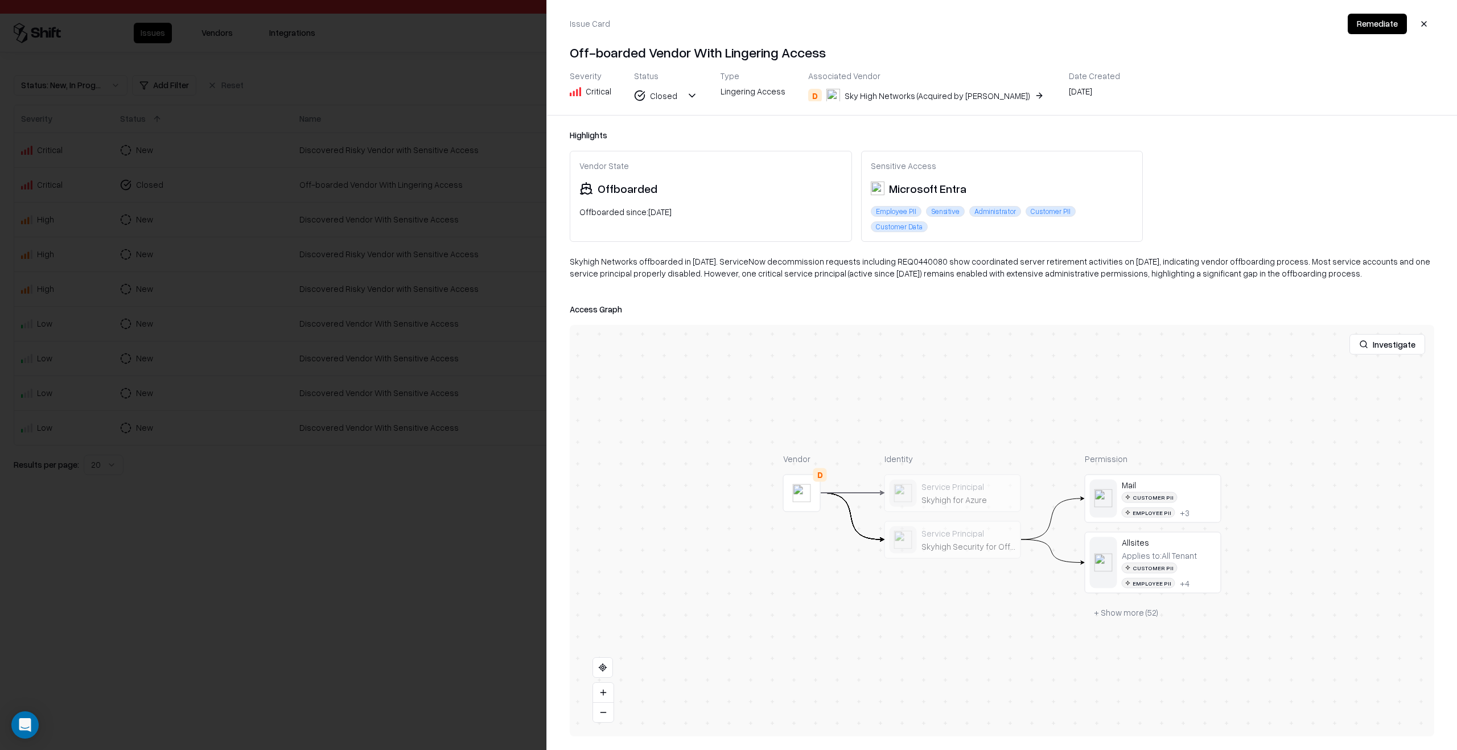
click at [402, 657] on div at bounding box center [728, 375] width 1457 height 750
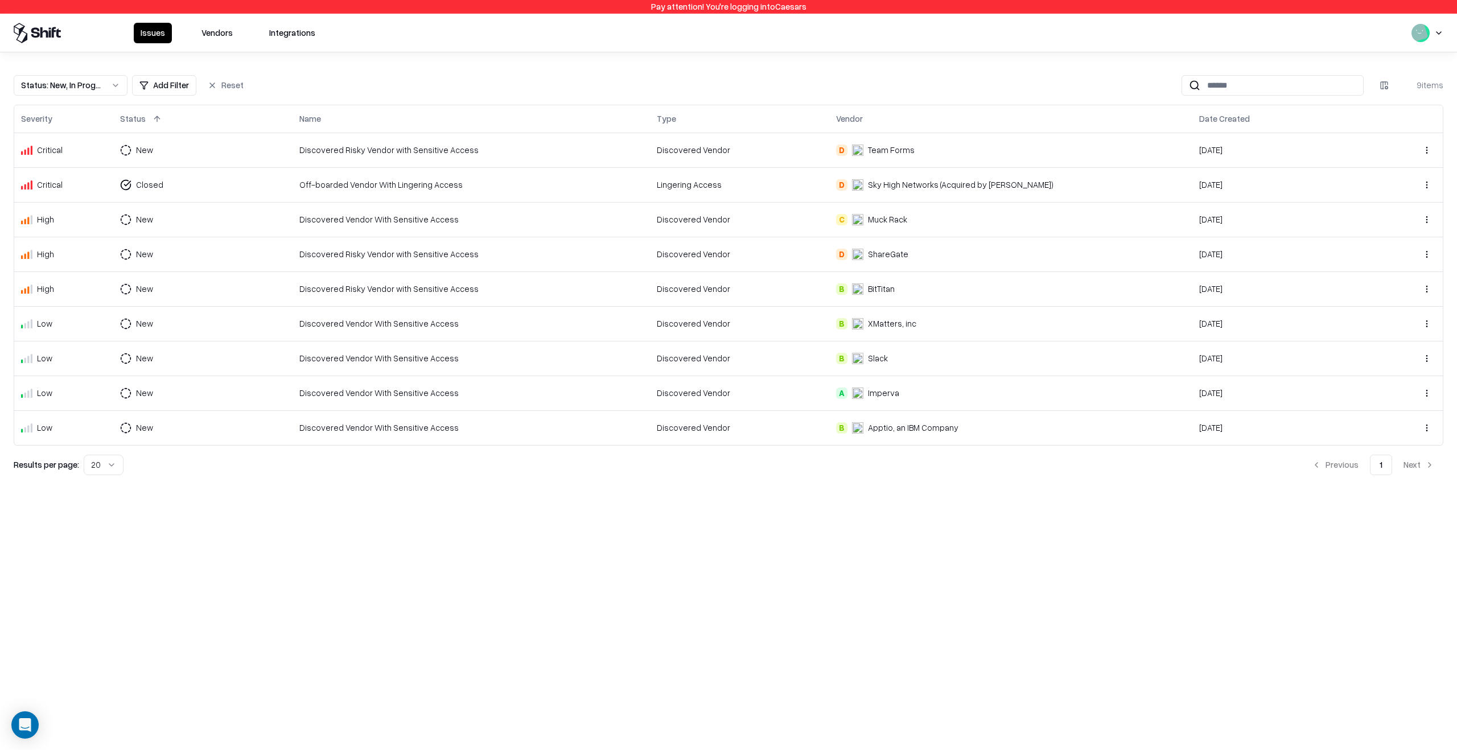
click at [651, 155] on td "Discovered Risky Vendor with Sensitive Access" at bounding box center [472, 150] width 358 height 35
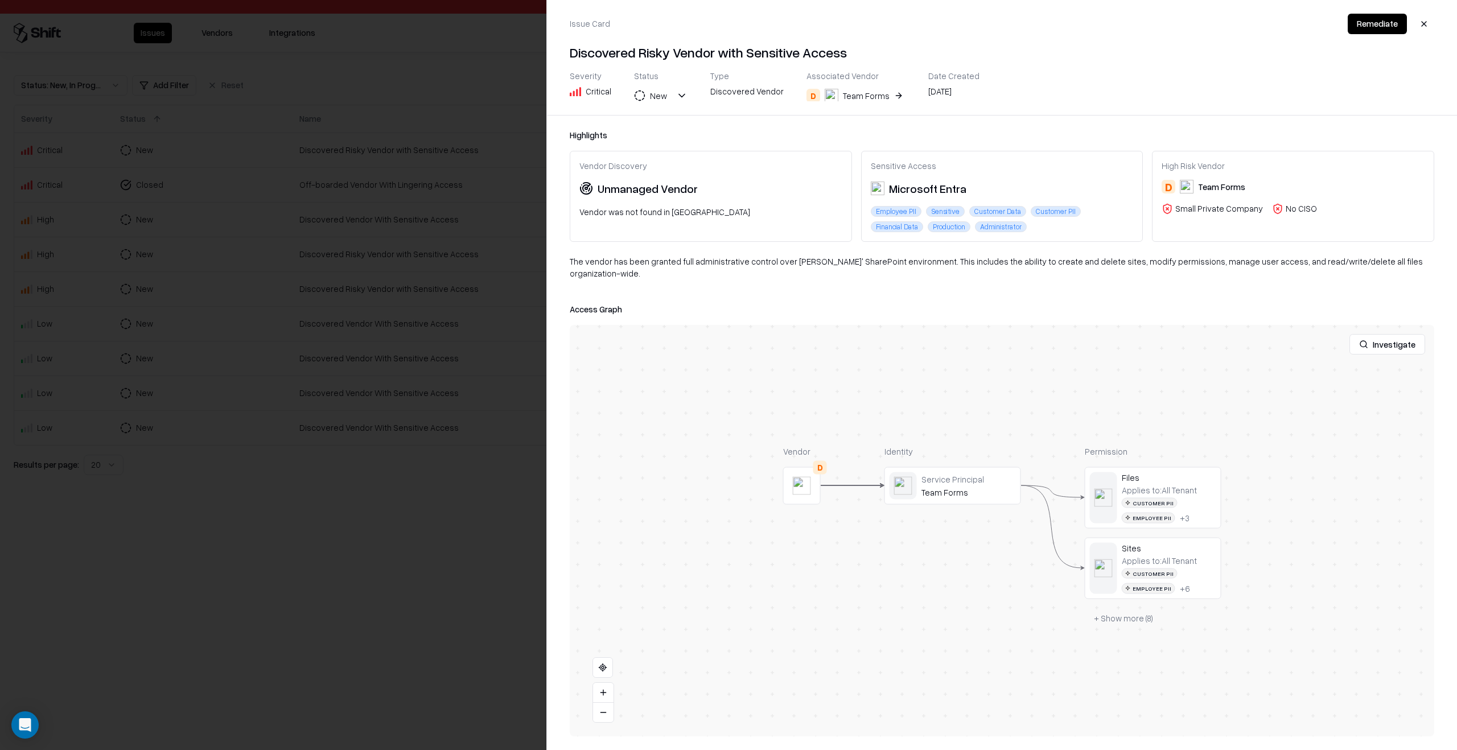
click at [0, 0] on div at bounding box center [0, 0] width 0 height 0
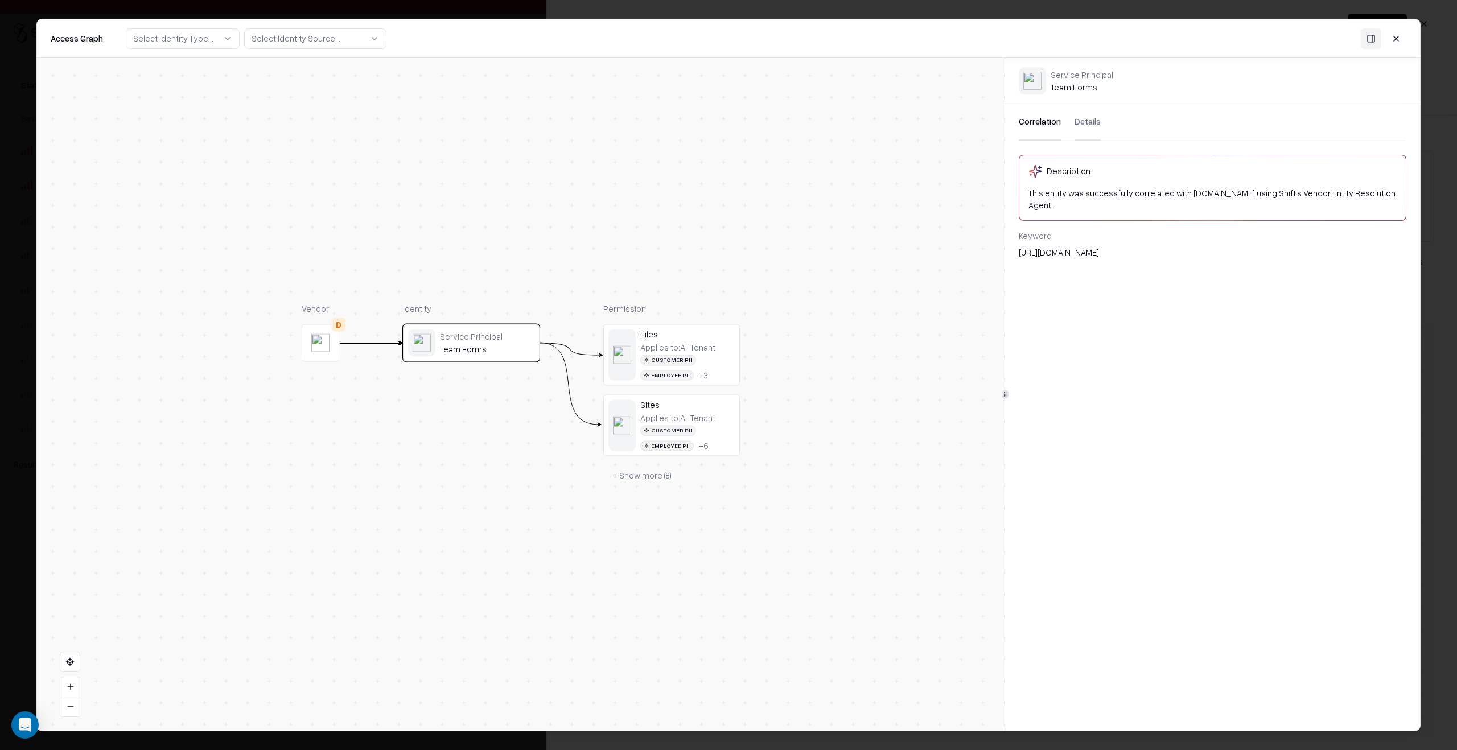
click at [659, 481] on button "+ Show more ( 8 )" at bounding box center [641, 476] width 77 height 20
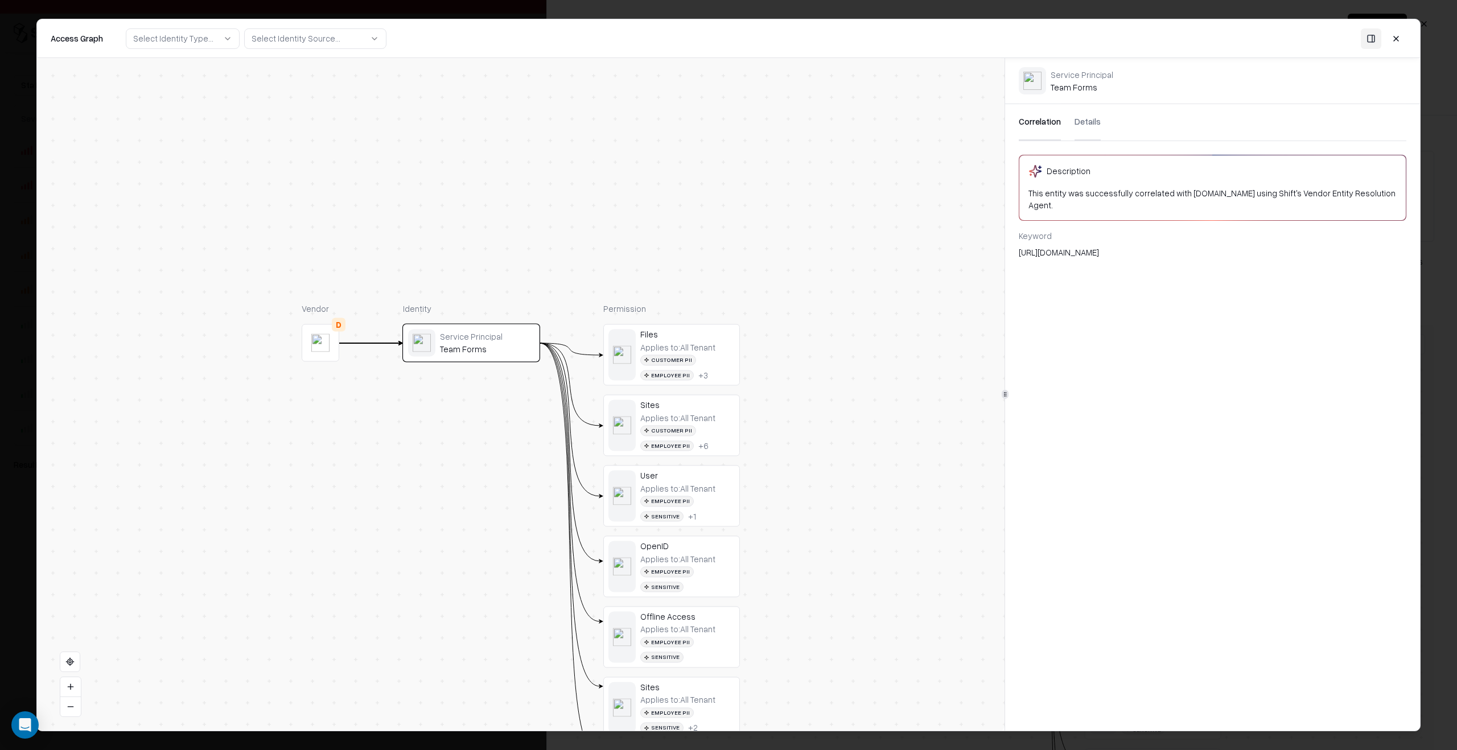
click at [684, 496] on div "Employee PII" at bounding box center [667, 501] width 54 height 11
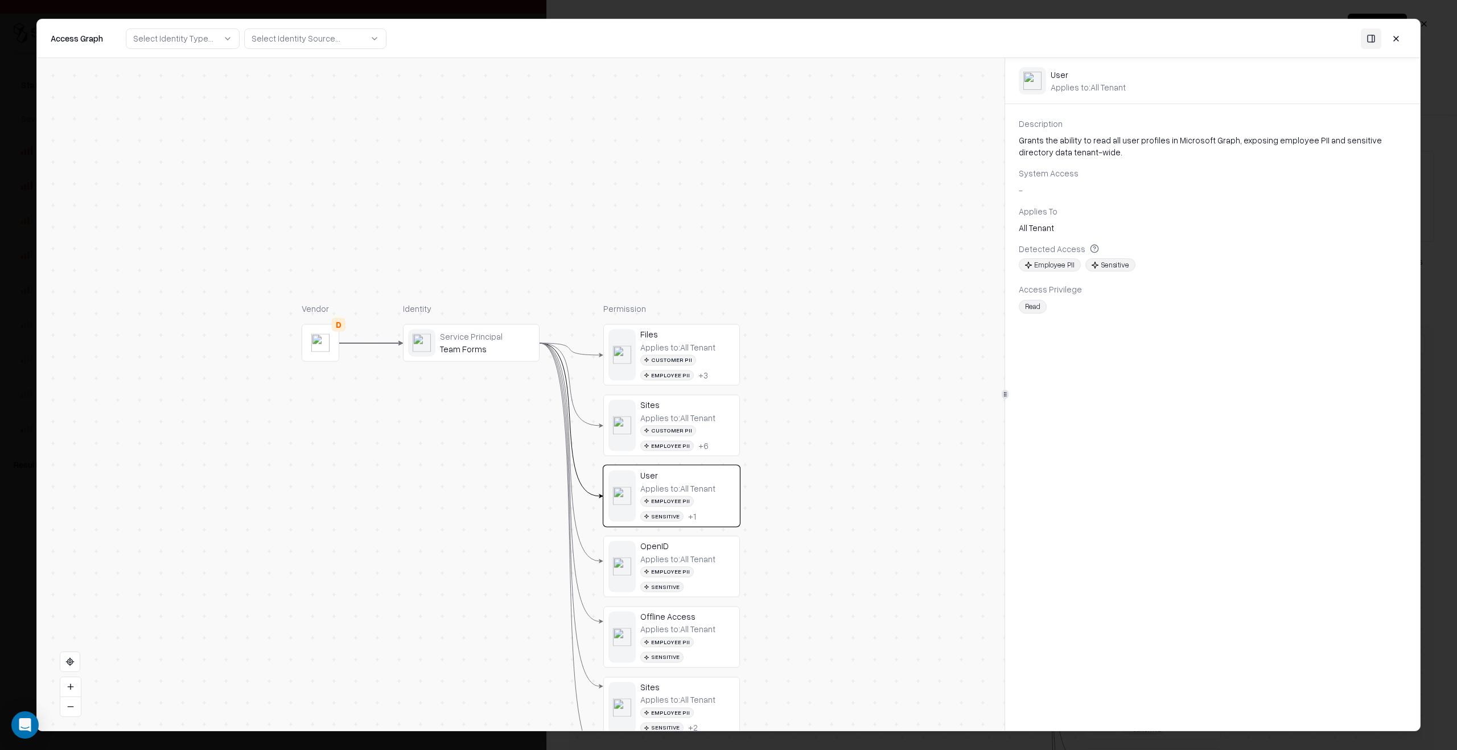
click at [691, 438] on div "Customer PII Employee PII + 6" at bounding box center [687, 439] width 94 height 26
click at [683, 374] on div "Employee PII" at bounding box center [667, 375] width 54 height 11
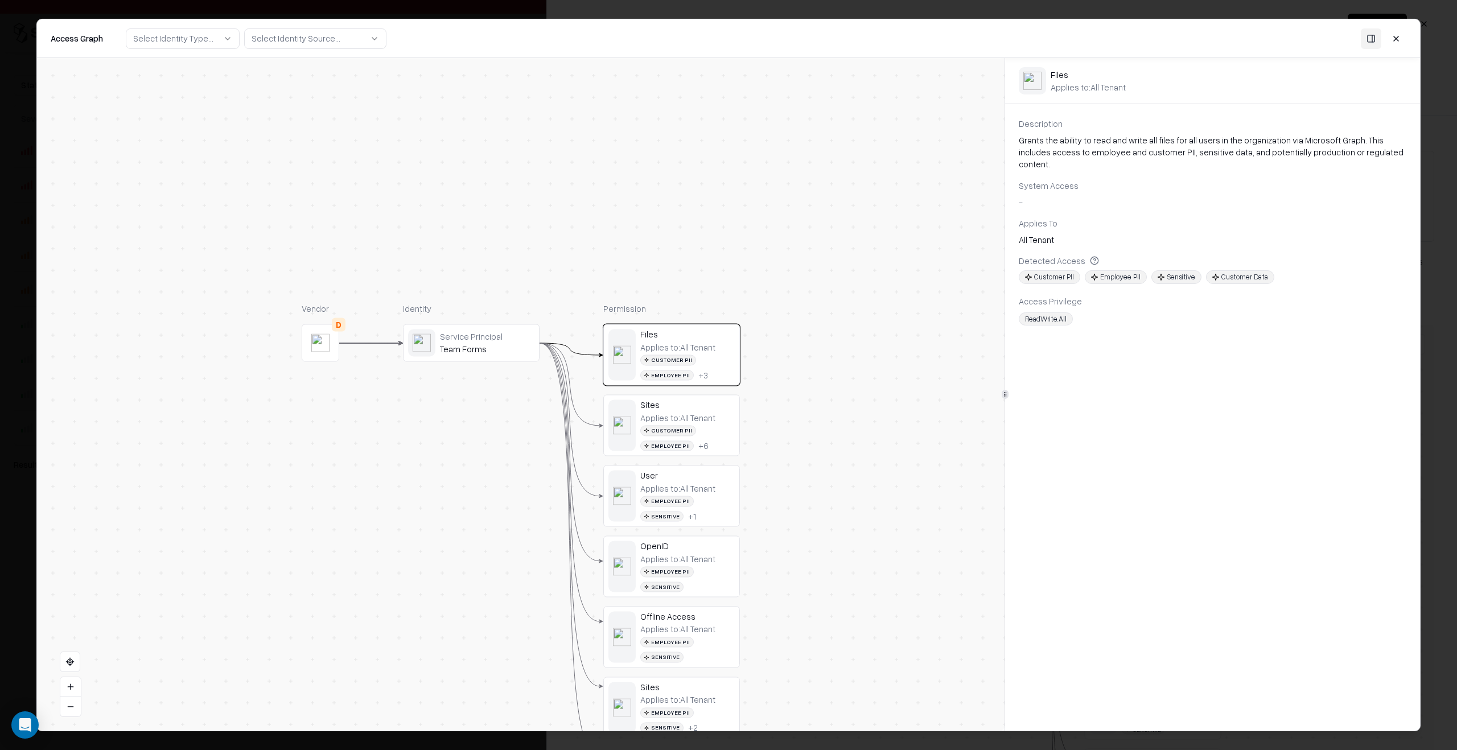
click at [678, 493] on div "Applies to: All Tenant Employee PII Sensitive + 1" at bounding box center [687, 502] width 94 height 38
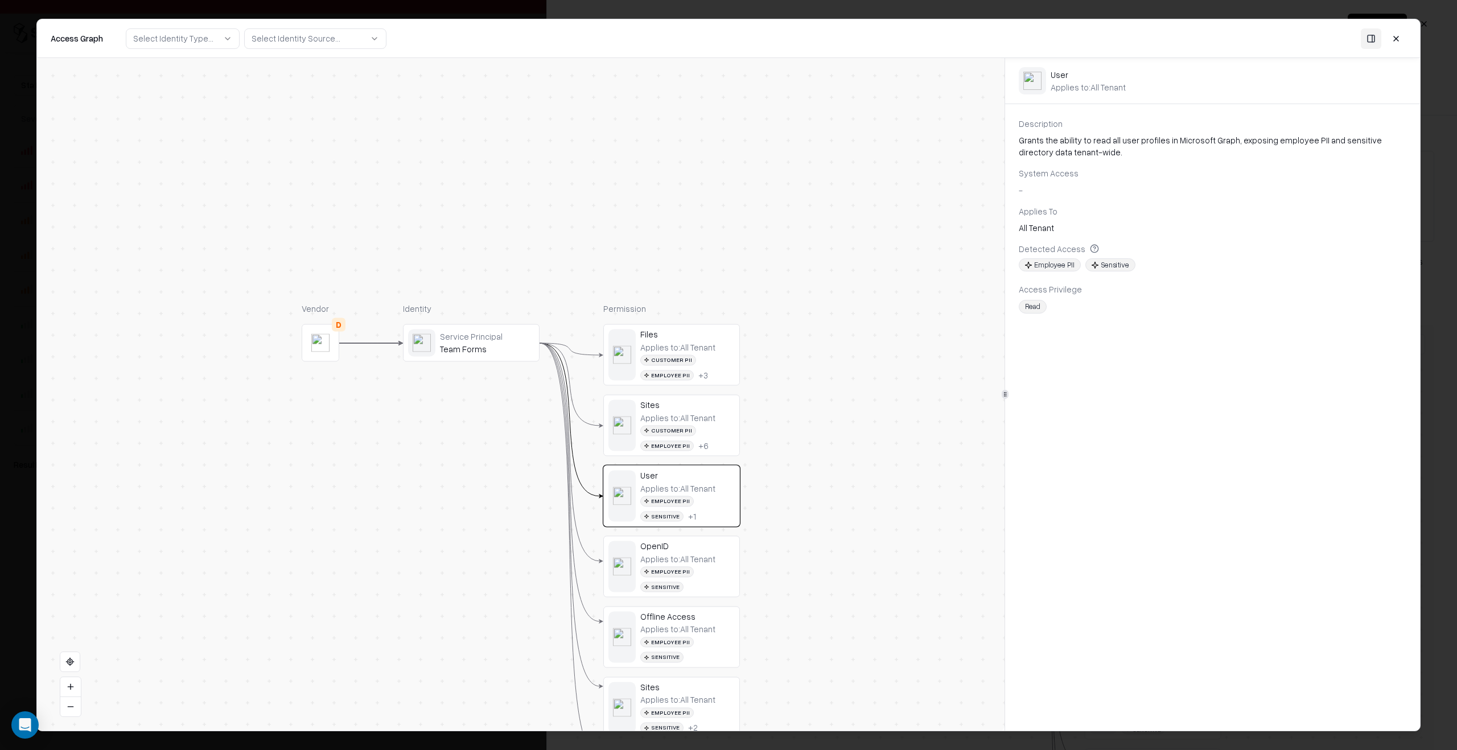
click at [676, 565] on div "Applies to: All Tenant Employee PII Sensitive" at bounding box center [687, 573] width 94 height 38
click at [1454, 302] on div at bounding box center [728, 375] width 1457 height 750
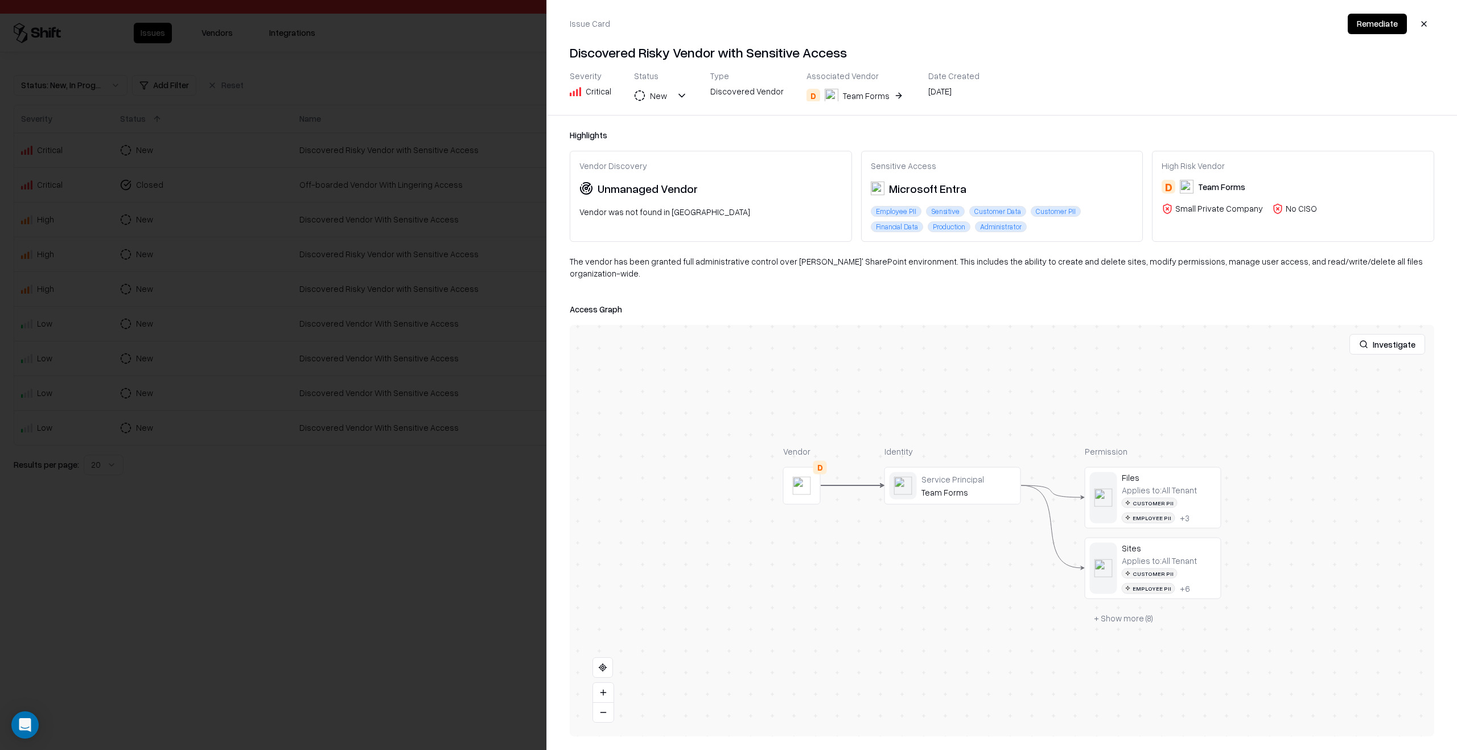
click at [385, 554] on div at bounding box center [728, 375] width 1457 height 750
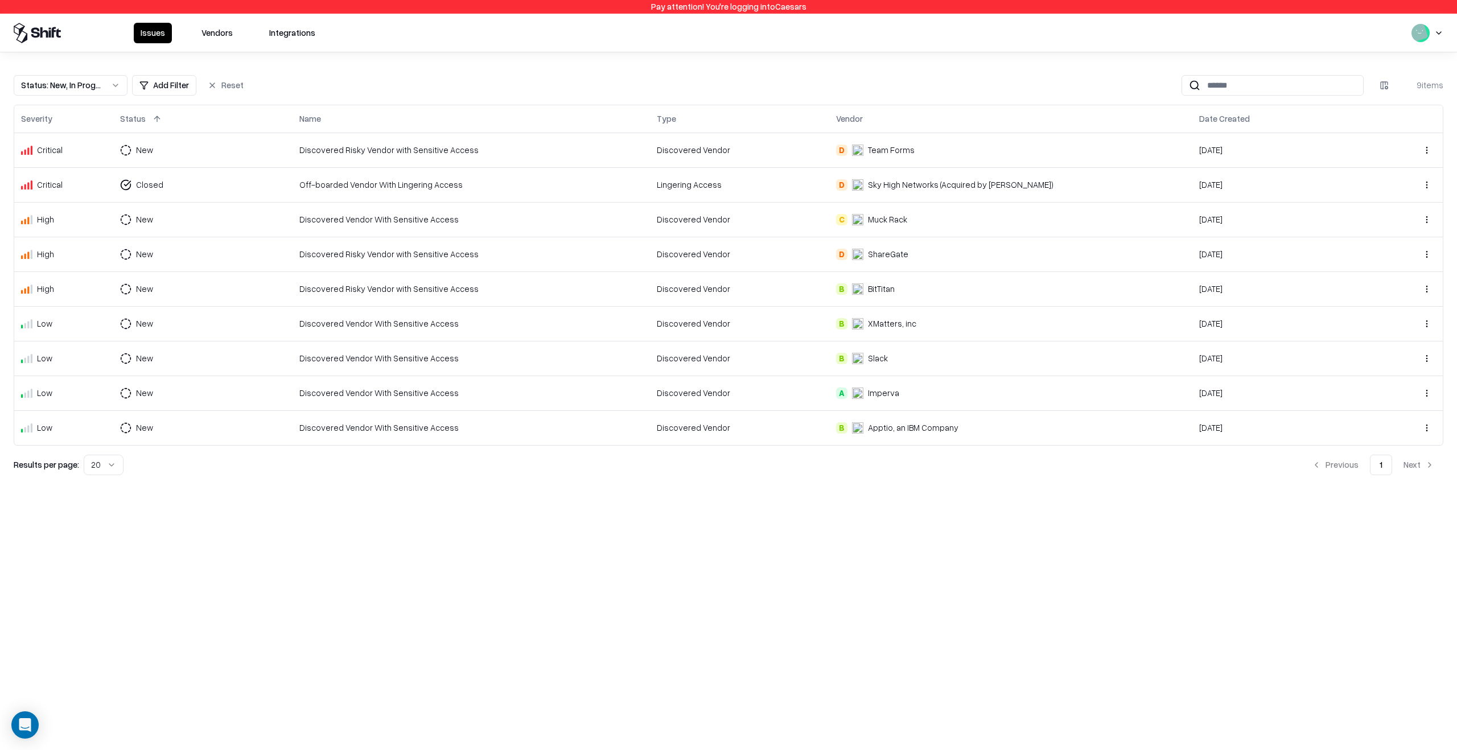
click at [822, 284] on div "Discovered Vendor" at bounding box center [739, 289] width 165 height 12
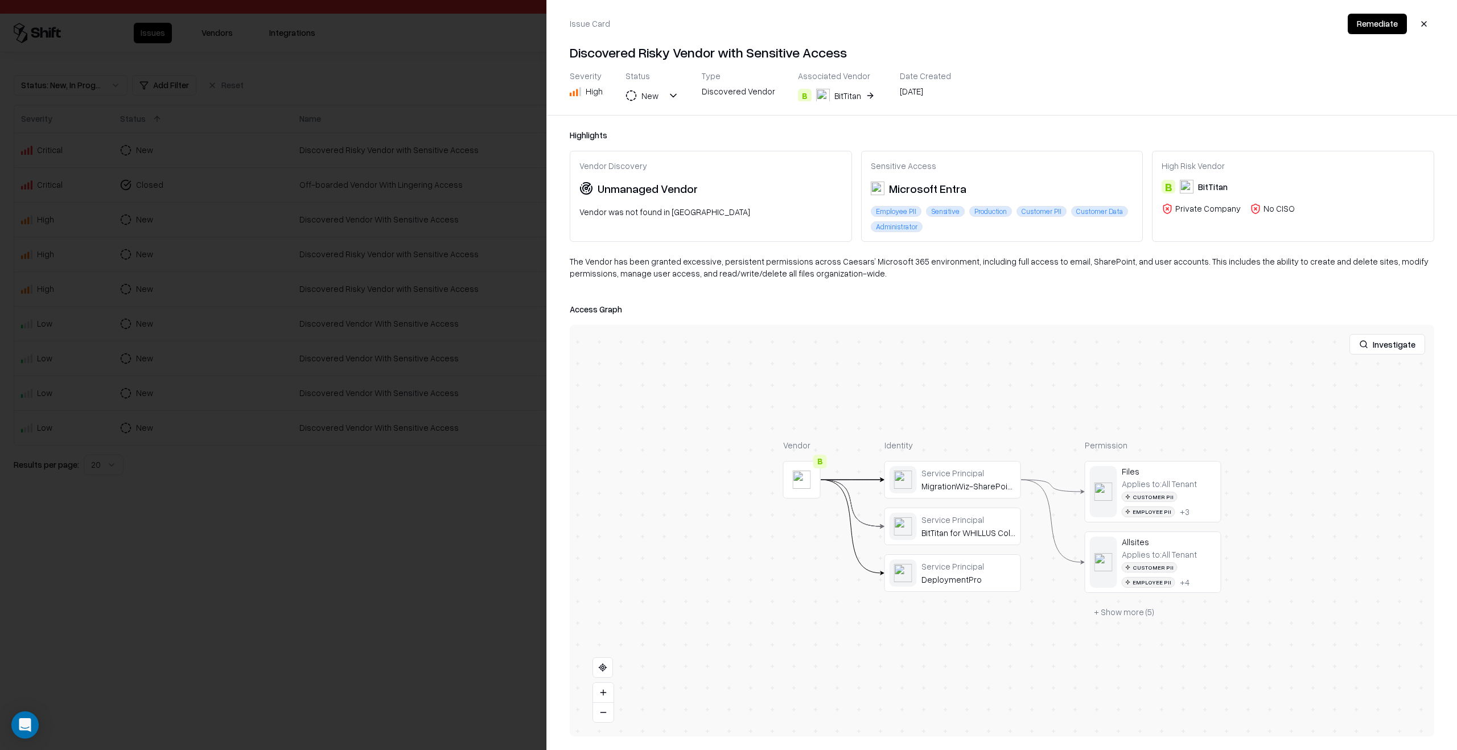
click at [450, 552] on div at bounding box center [728, 375] width 1457 height 750
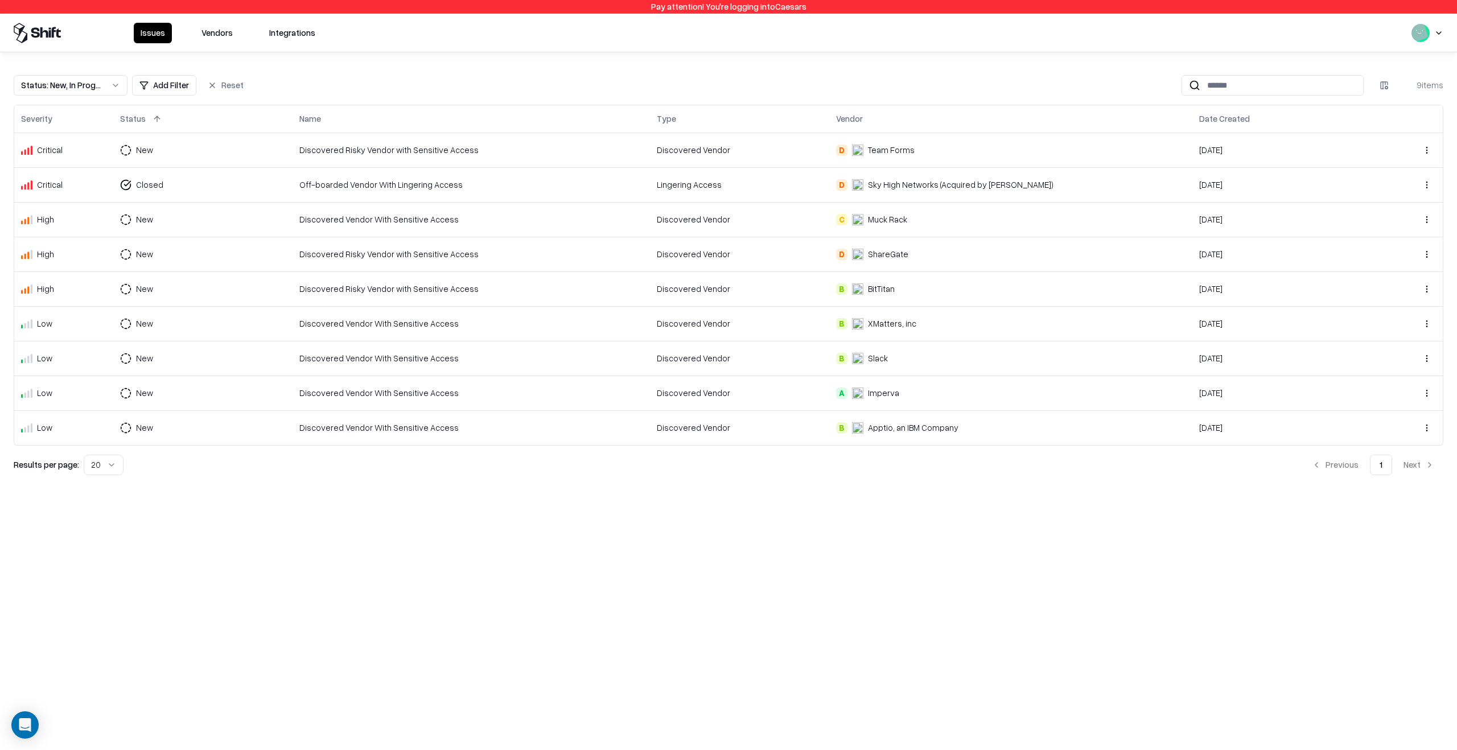
click at [822, 256] on div "Discovered Vendor" at bounding box center [739, 254] width 165 height 12
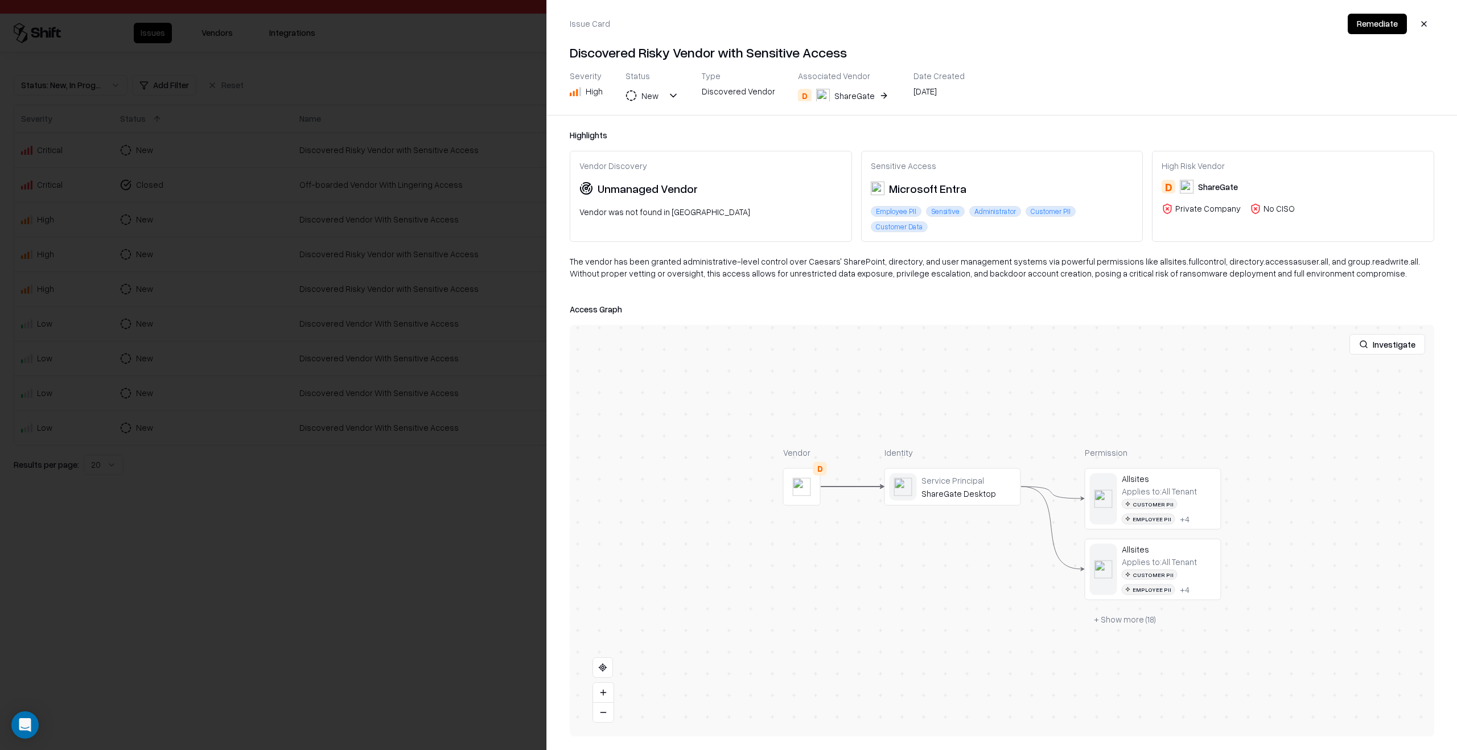
click at [506, 578] on div at bounding box center [728, 375] width 1457 height 750
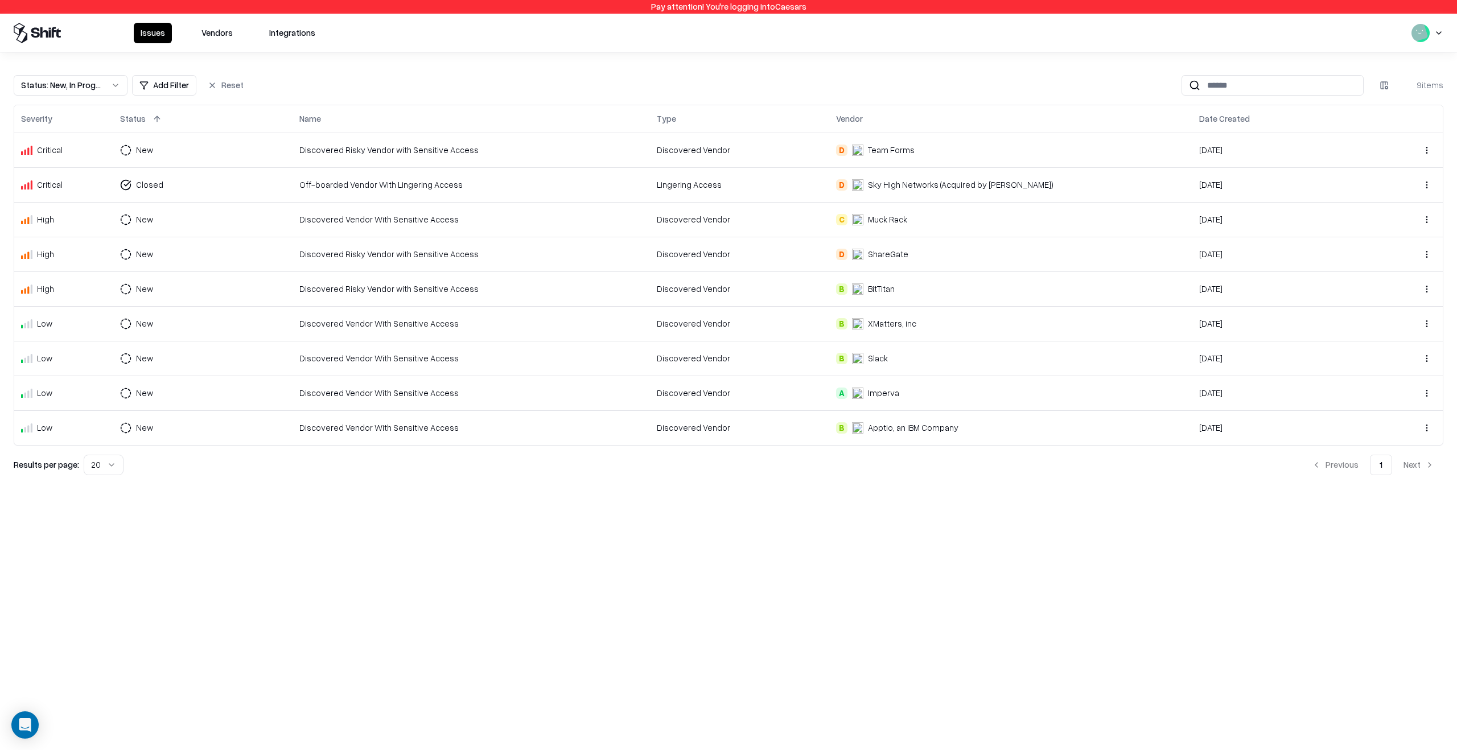
click at [789, 322] on div "Discovered Vendor" at bounding box center [739, 324] width 165 height 12
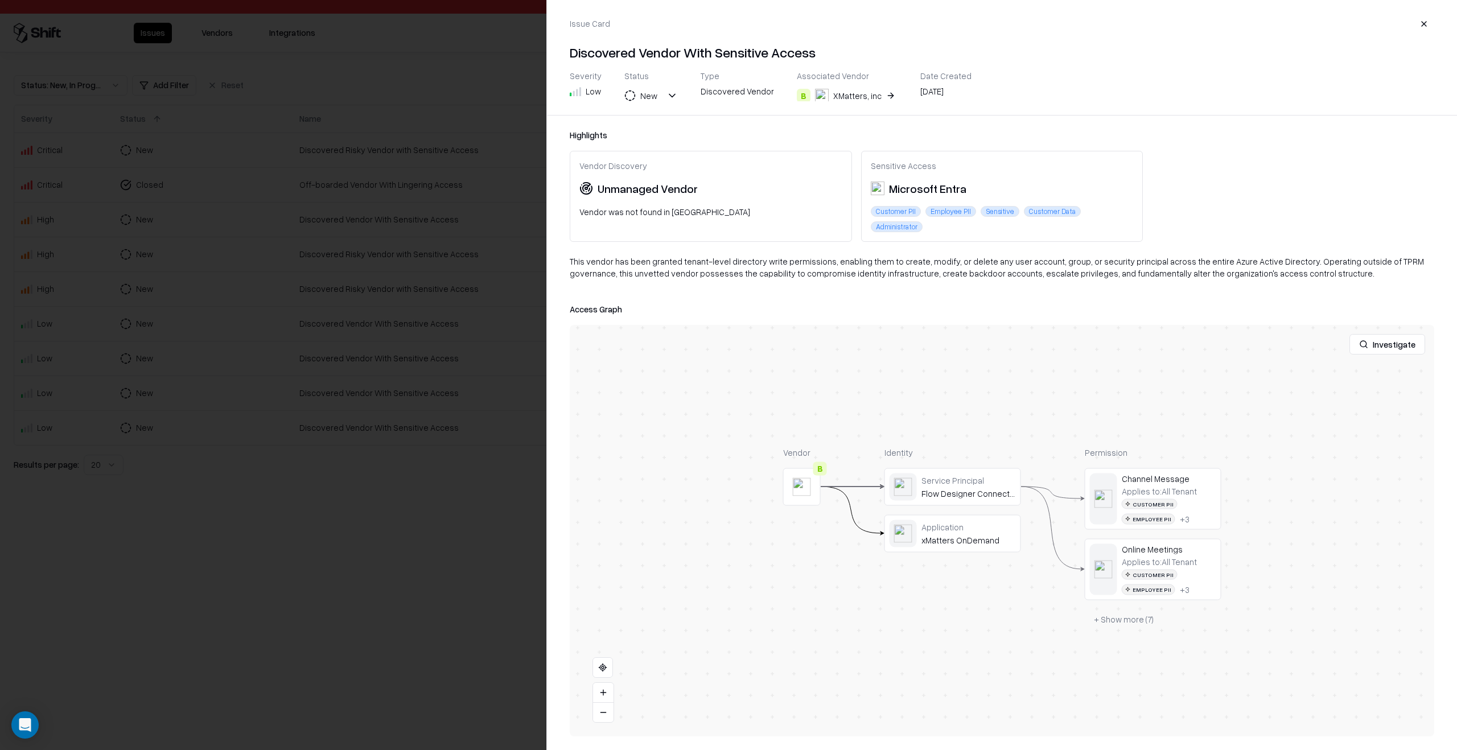
click at [484, 628] on div at bounding box center [728, 375] width 1457 height 750
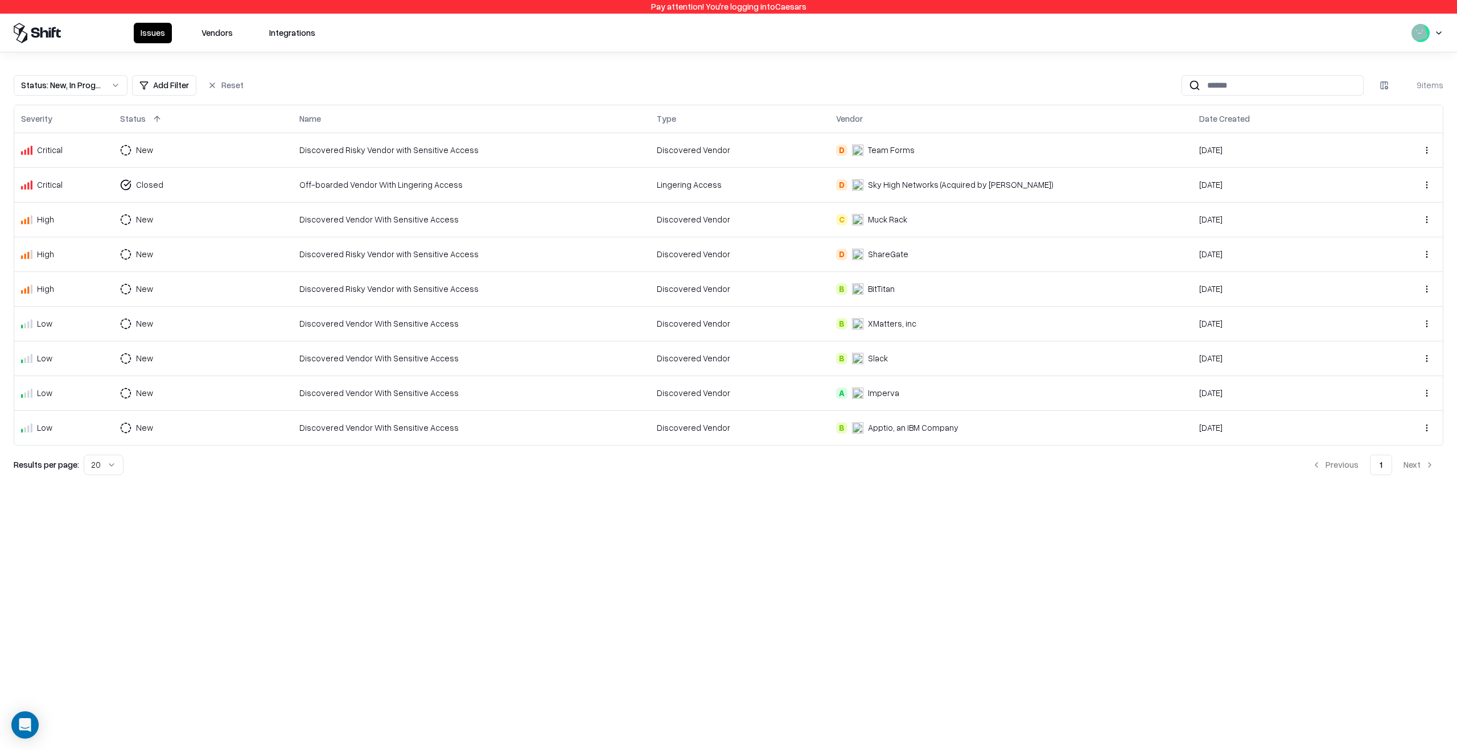
click at [829, 378] on td "Discovered Vendor" at bounding box center [739, 393] width 179 height 35
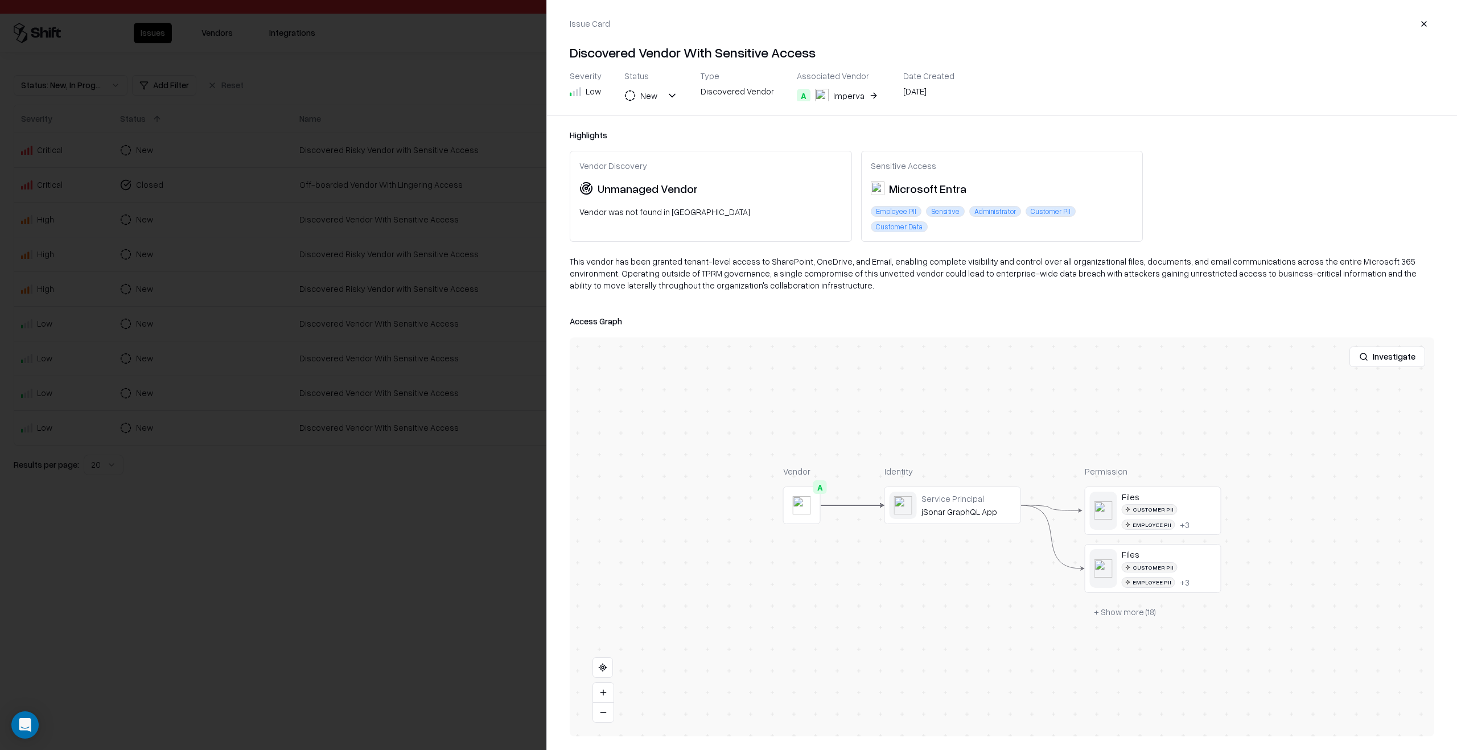
click at [1138, 602] on button "+ Show more ( 18 )" at bounding box center [1125, 612] width 80 height 20
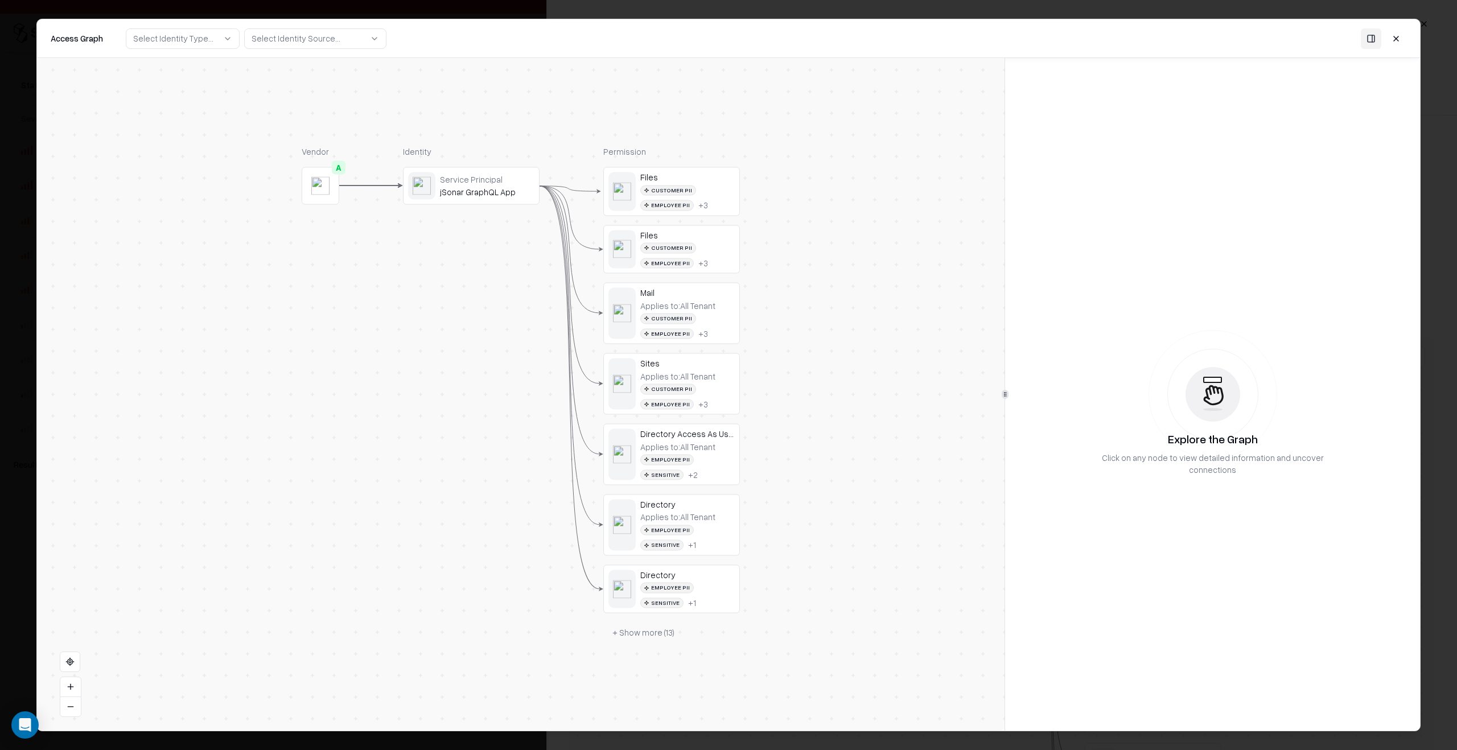
click at [465, 190] on div "jSonar GraphQL App" at bounding box center [487, 192] width 94 height 10
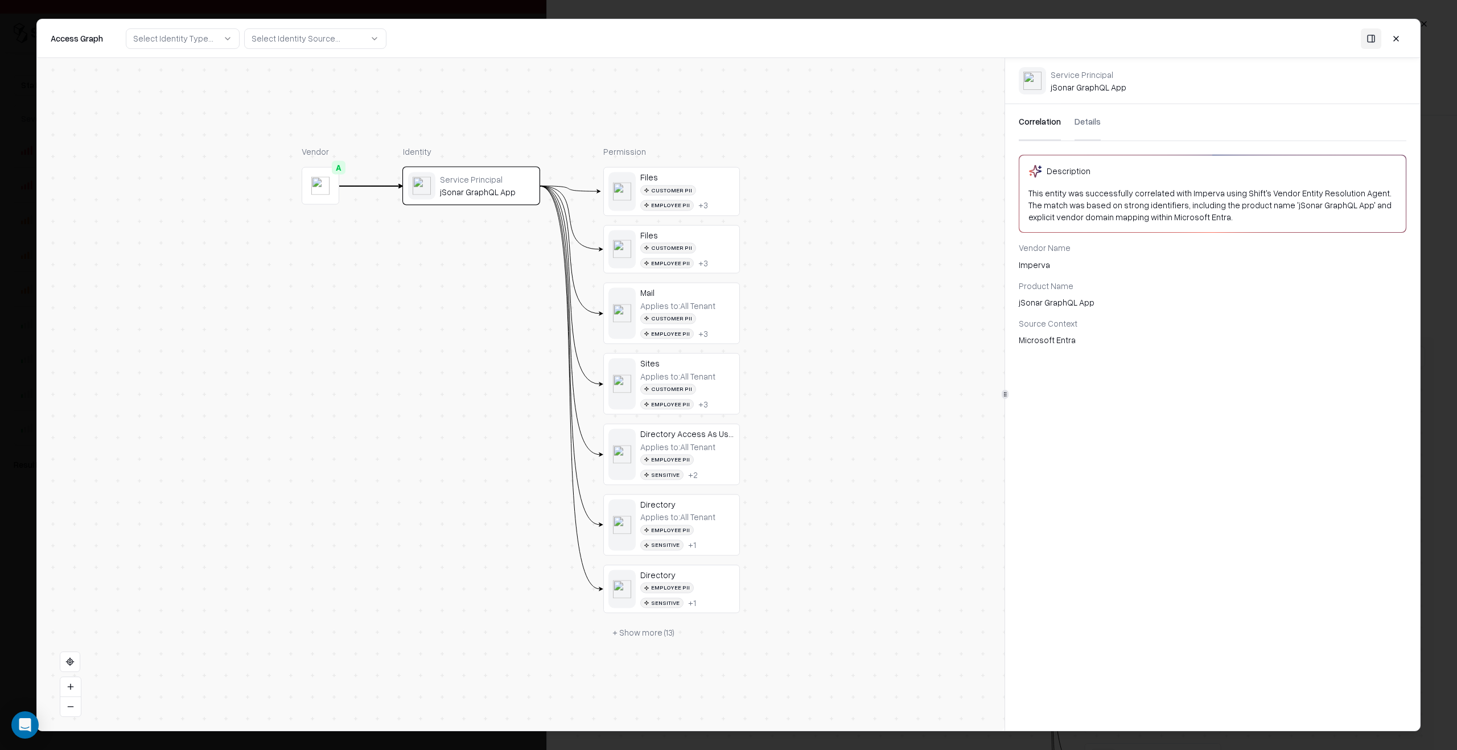
click at [28, 312] on body "Pay attention! You're logging into Caesars Issues Vendors Integrations Status :…" at bounding box center [728, 375] width 1457 height 750
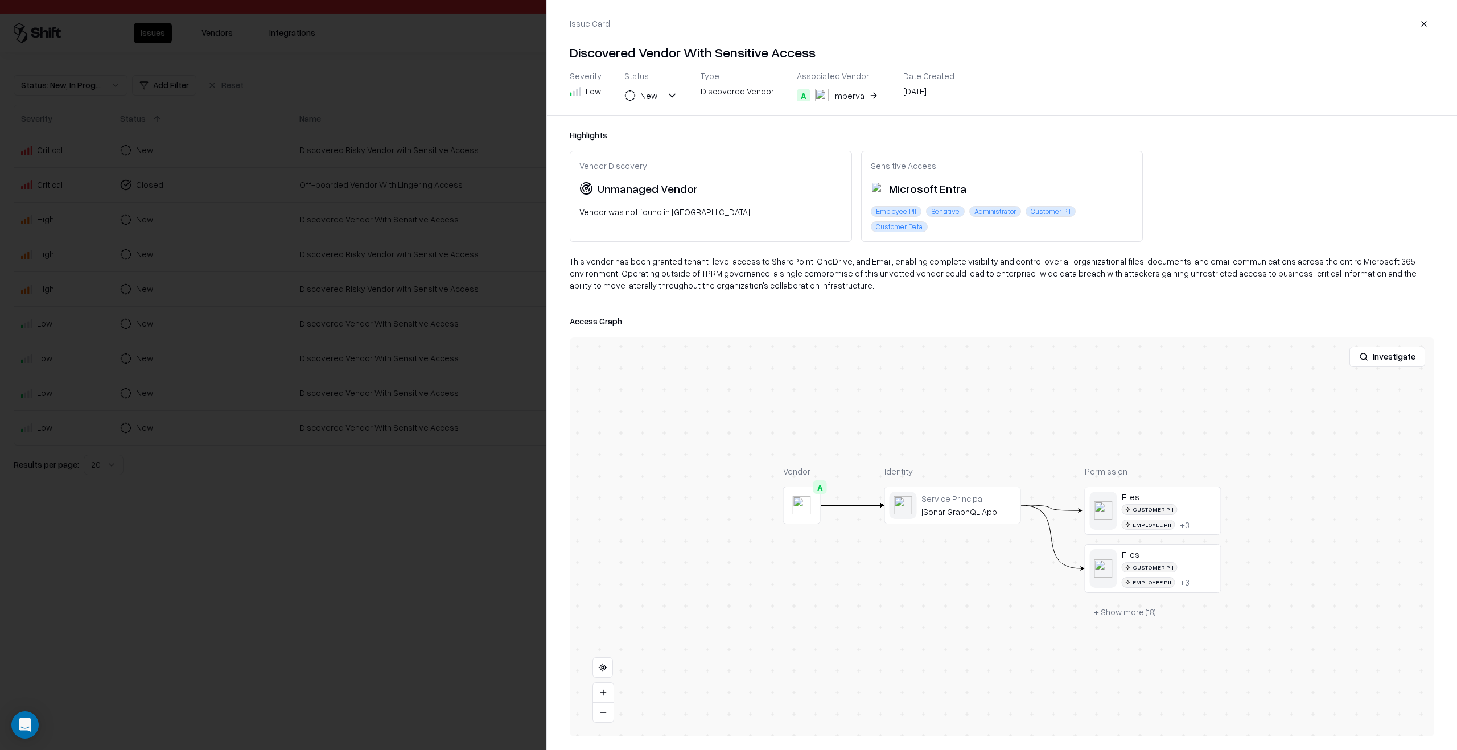
click at [0, 0] on div at bounding box center [0, 0] width 0 height 0
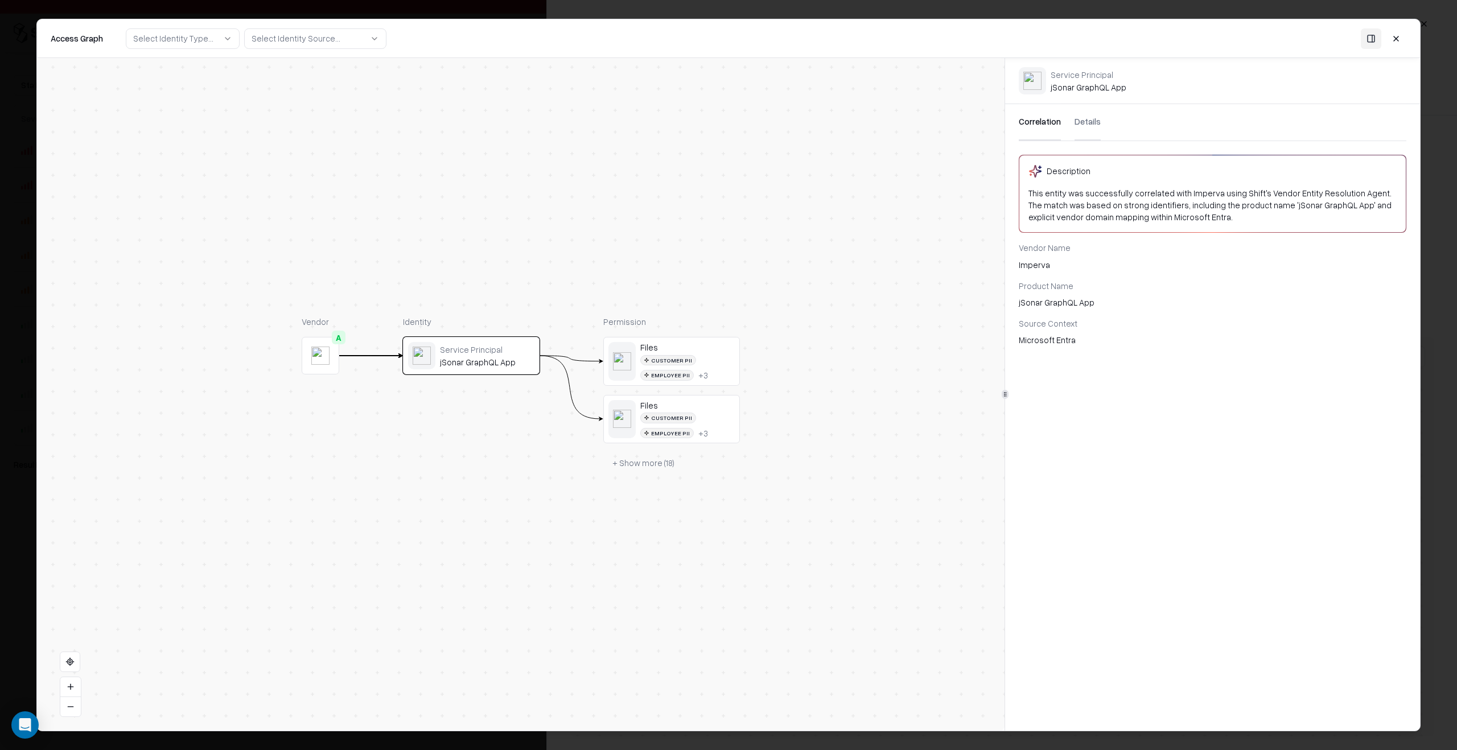
click at [28, 455] on body "Pay attention! You're logging into Caesars Issues Vendors Integrations Status :…" at bounding box center [728, 375] width 1457 height 750
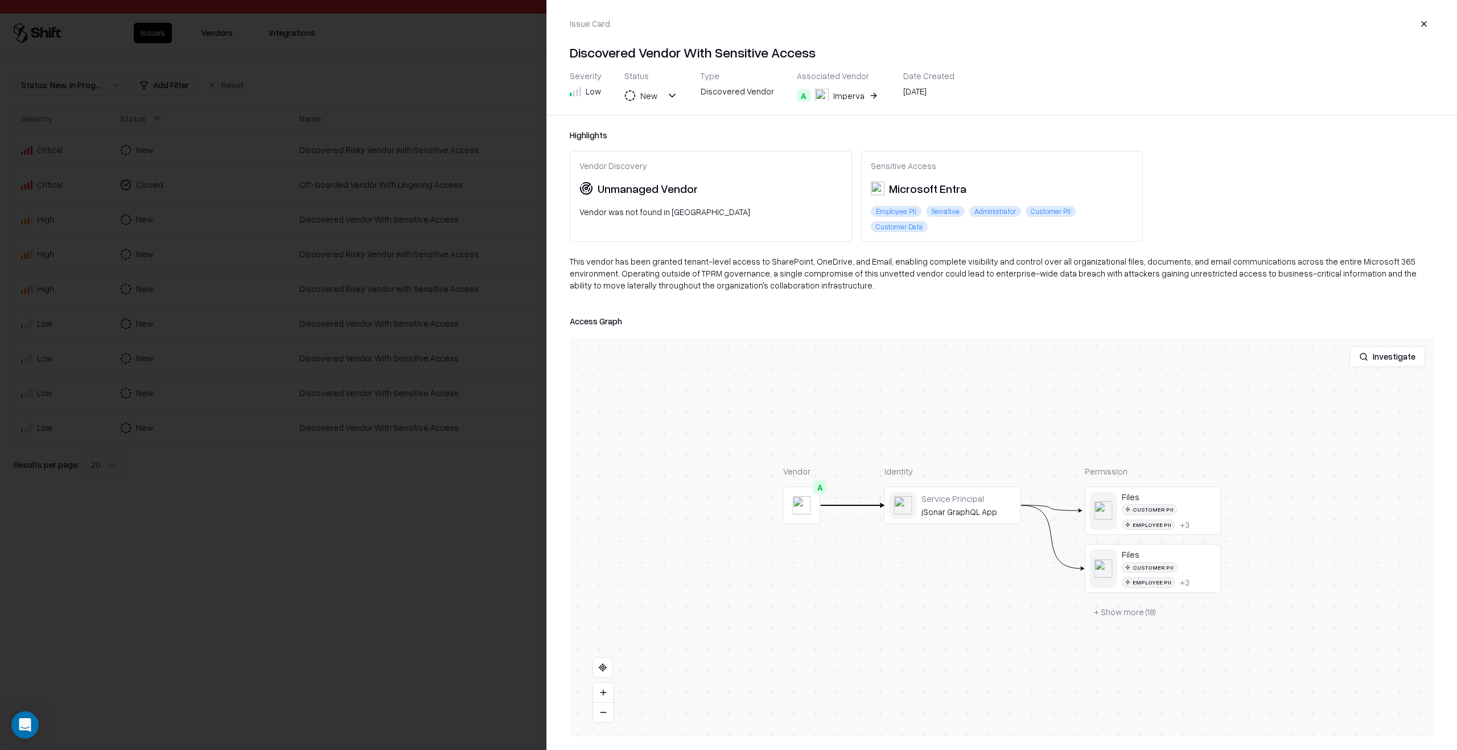
click at [437, 561] on div at bounding box center [728, 375] width 1457 height 750
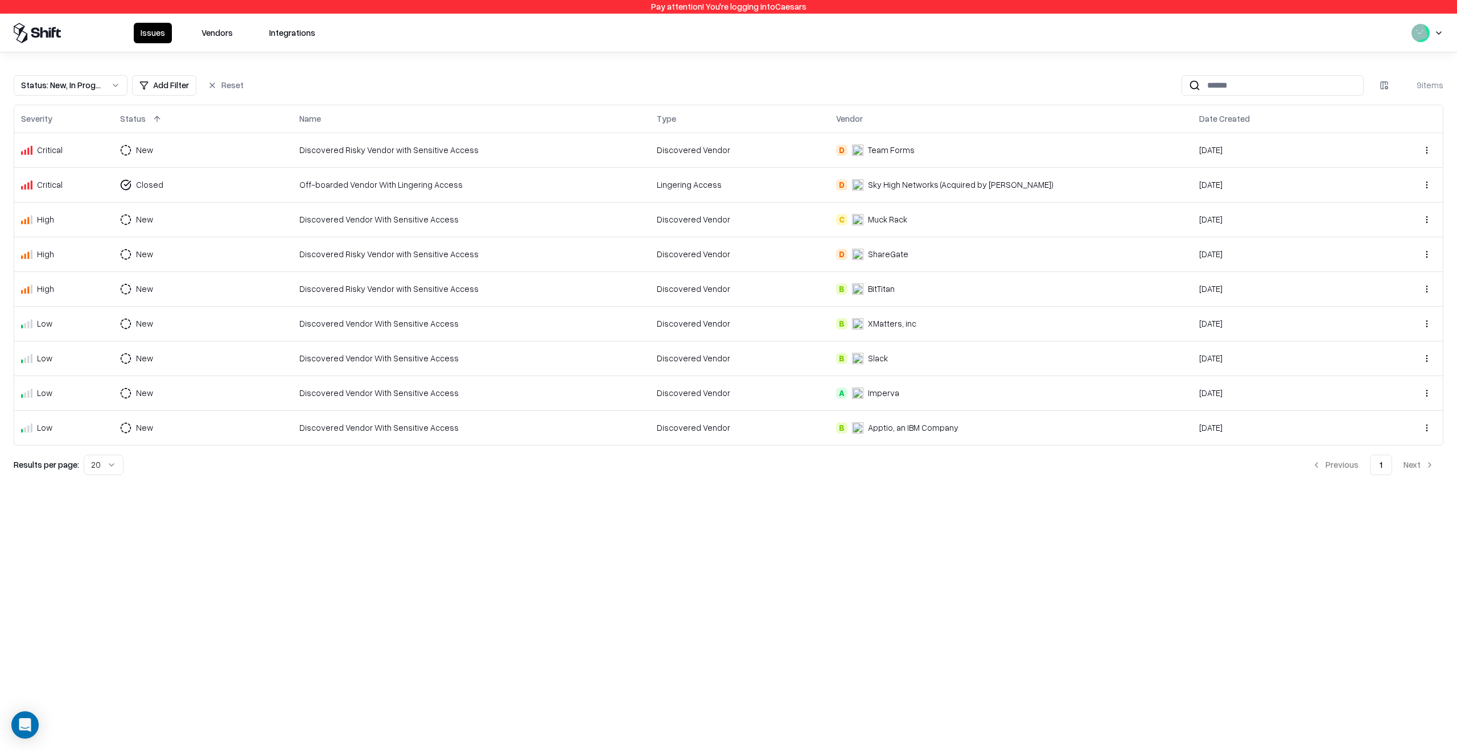
click at [871, 513] on div "Pay attention! You're logging into Caesars Issues Vendors Integrations Status :…" at bounding box center [728, 375] width 1457 height 750
